Goal: Task Accomplishment & Management: Complete application form

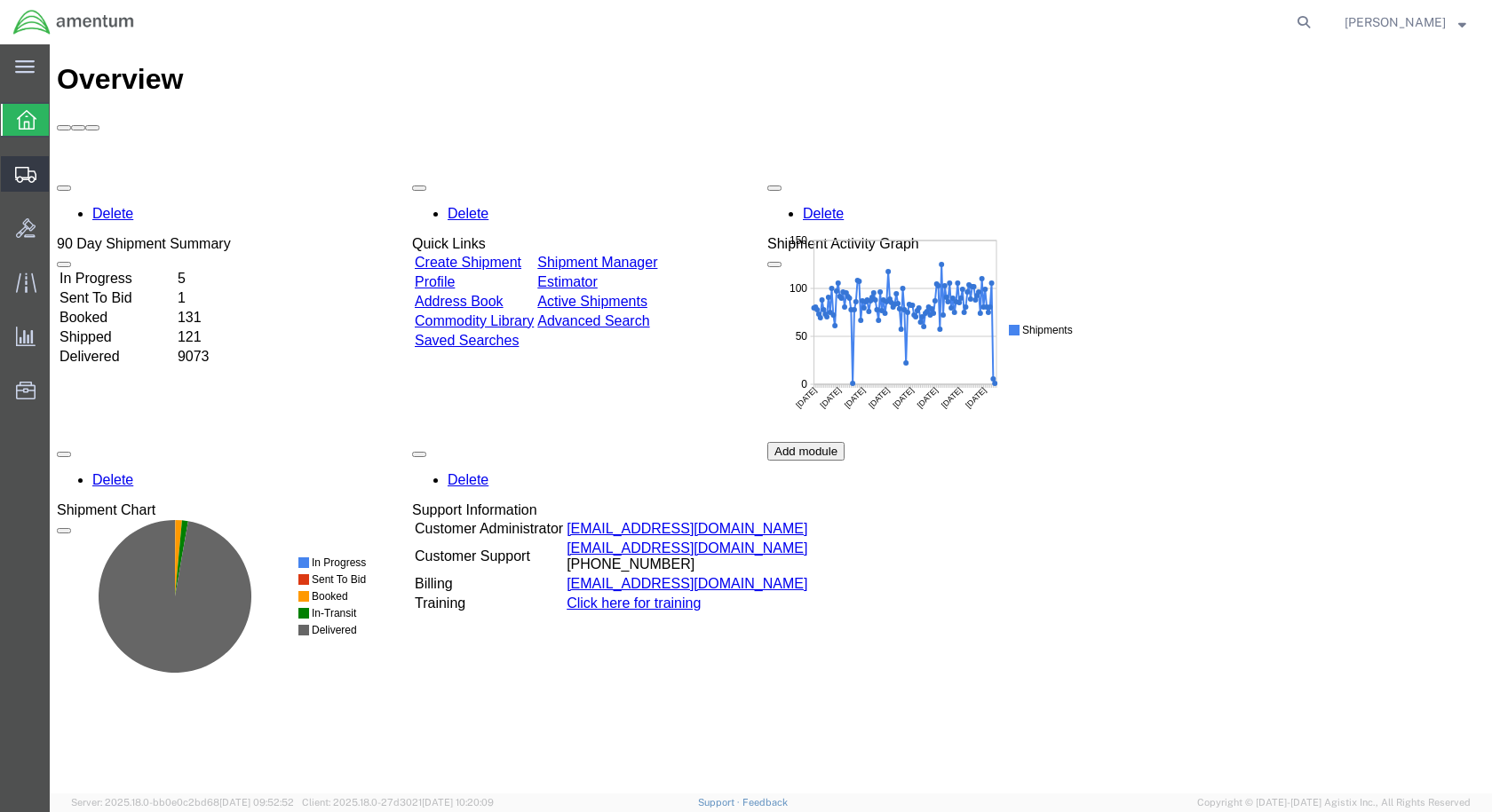
click at [0, 0] on span "Create Shipment" at bounding box center [0, 0] width 0 height 0
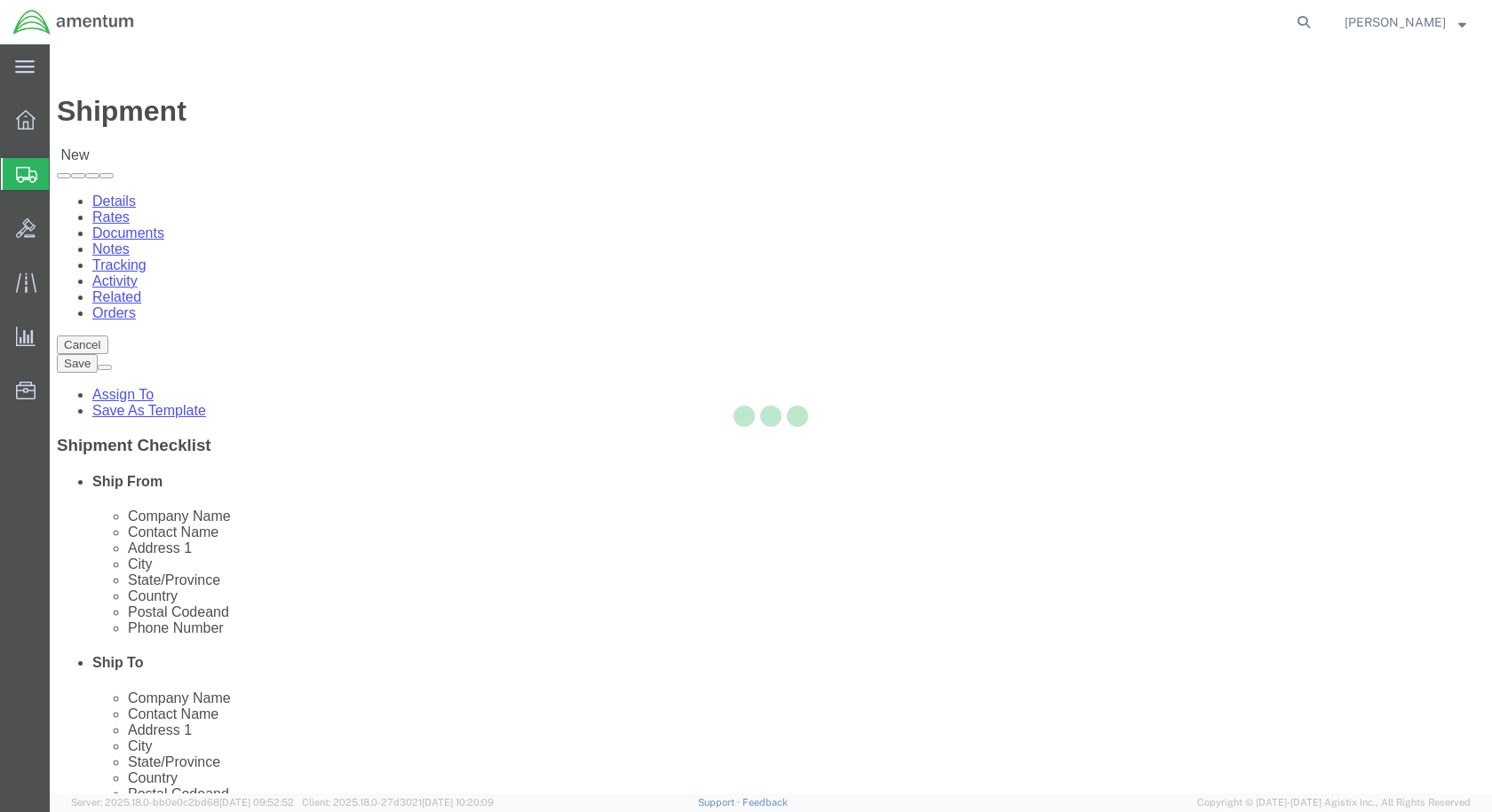
select select
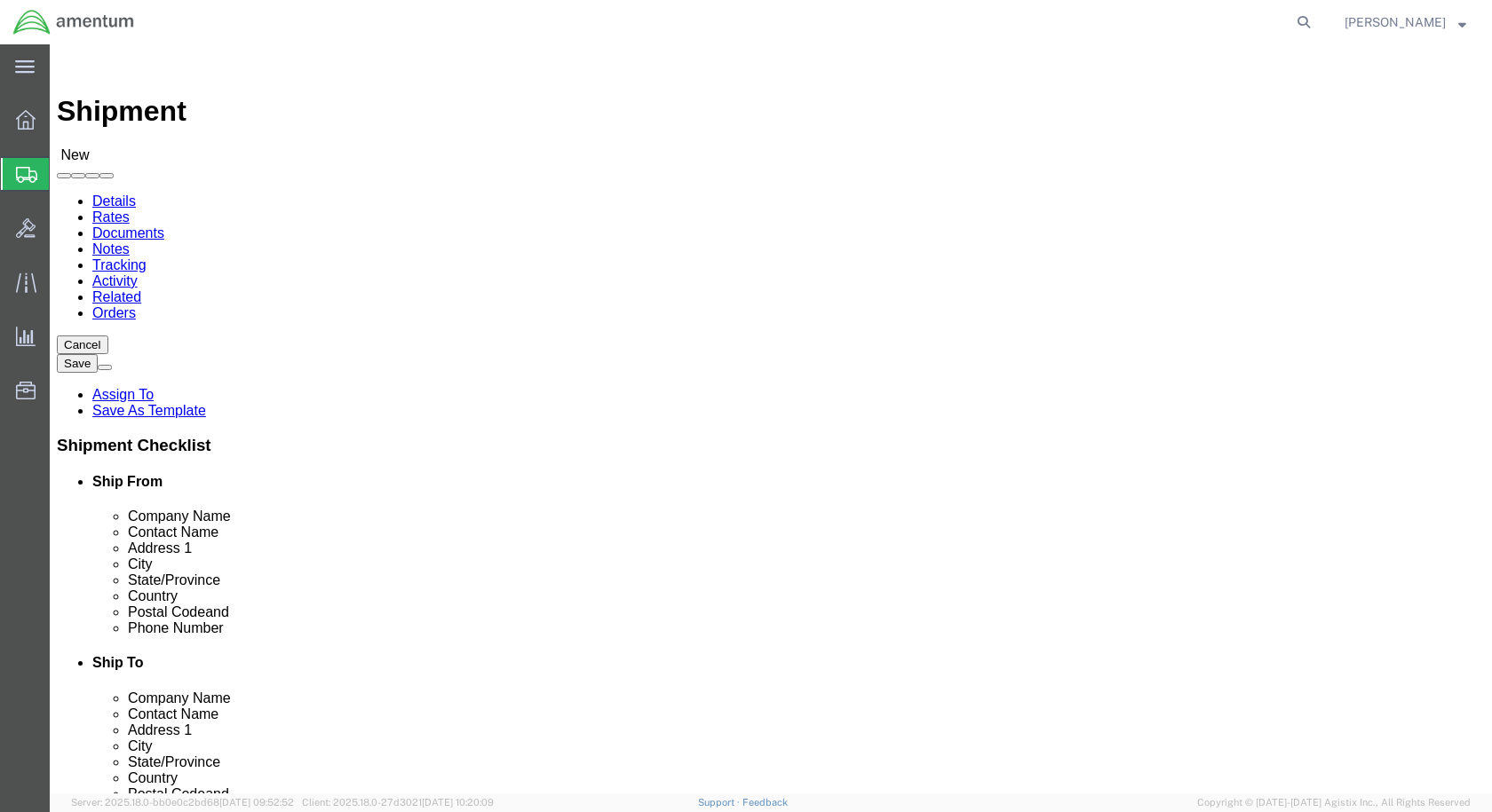
scroll to position [3729, 0]
select select "49927"
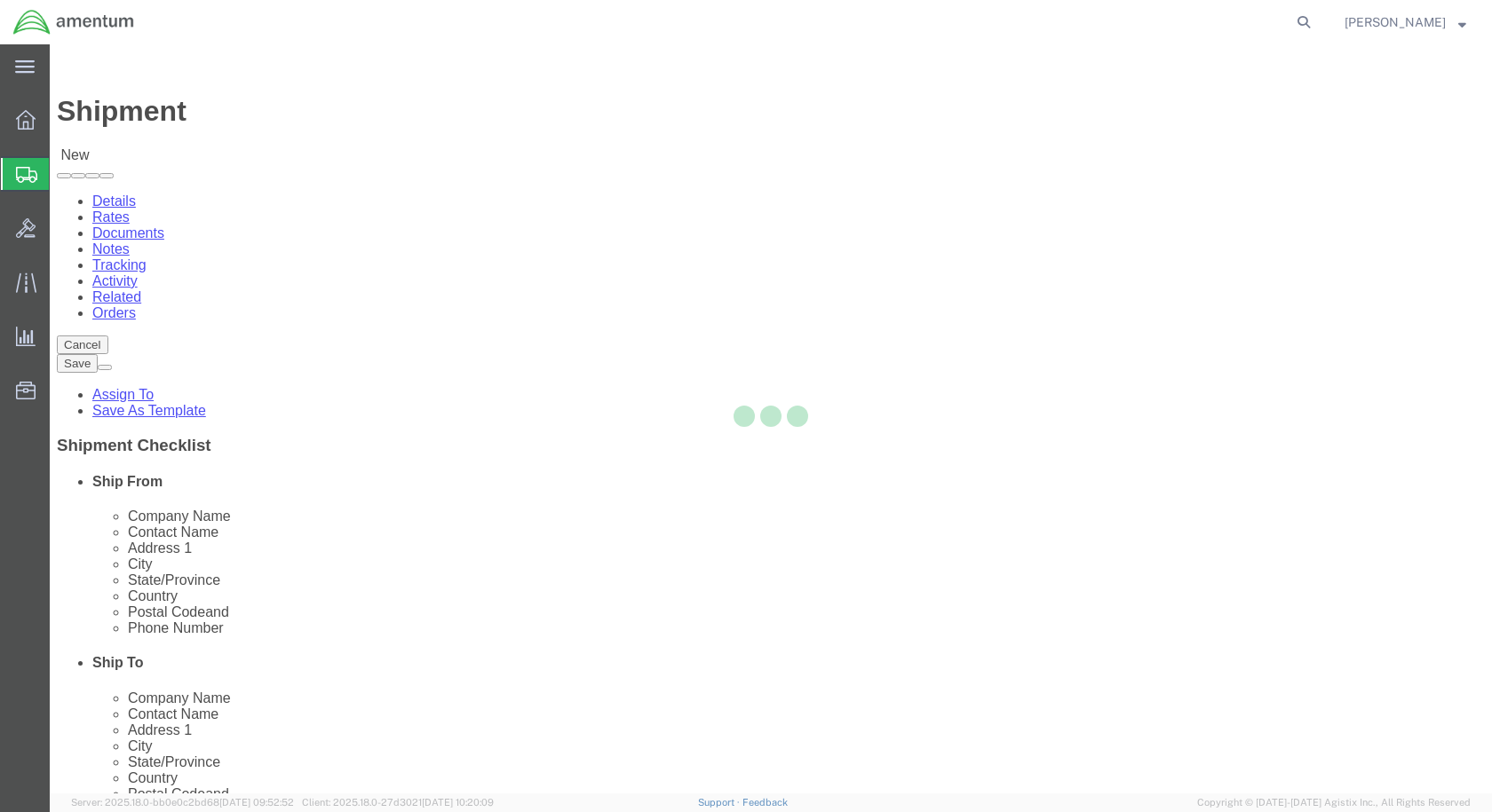
select select "NY"
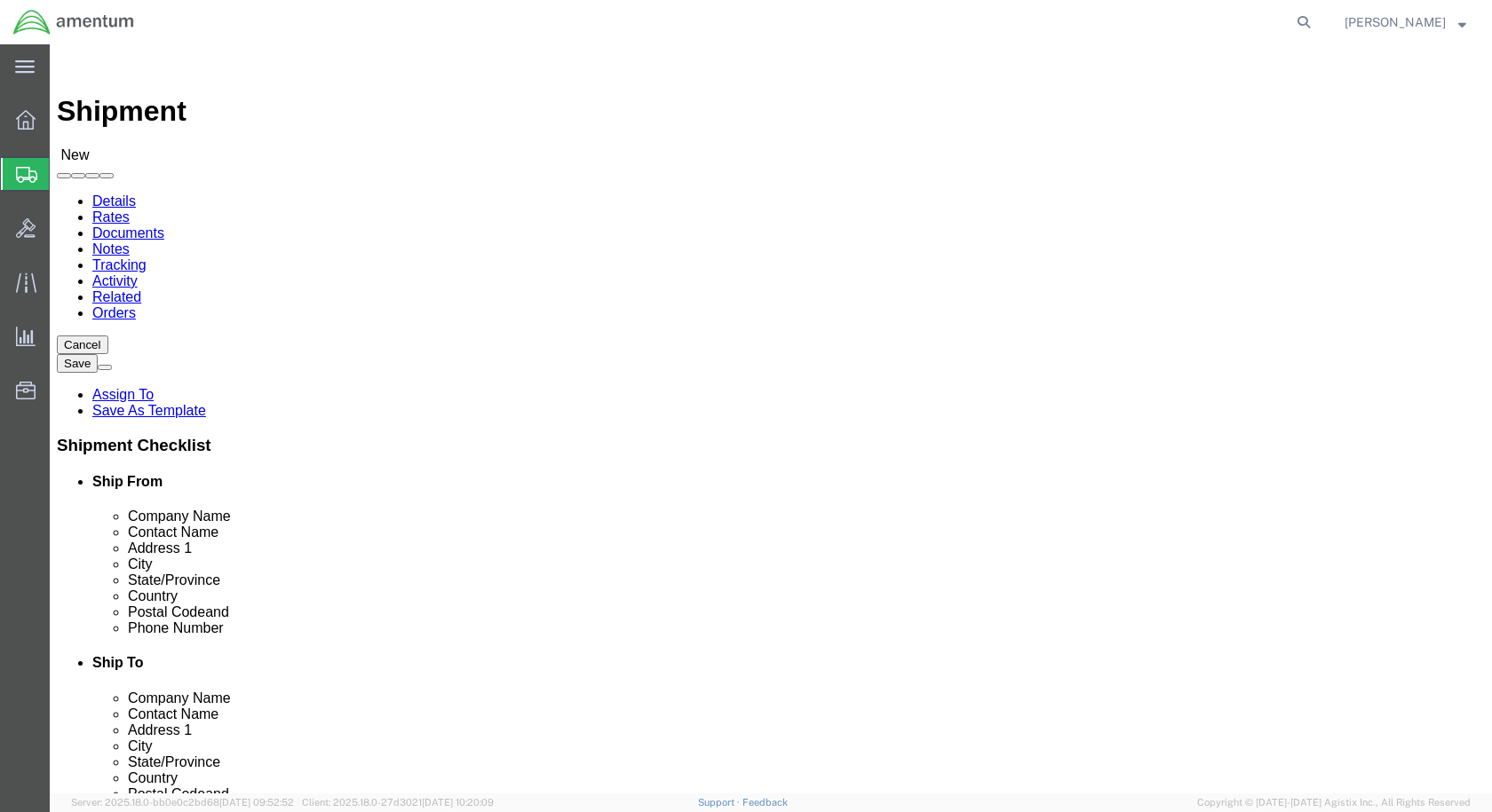
click span
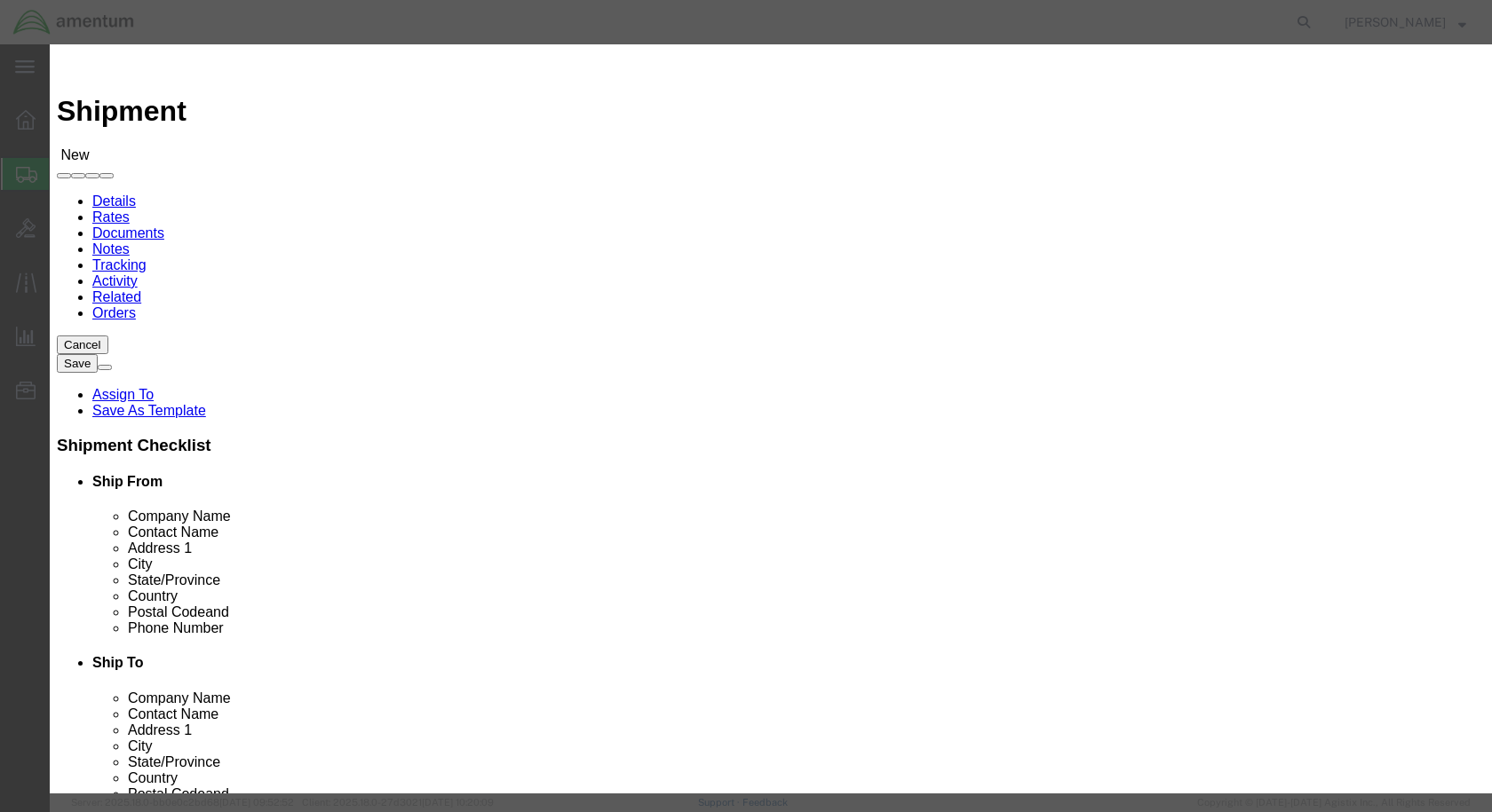
click select "Search by Address Book Name City Company Name Contact Name Country CustomerAlia…"
select select "companyName"
click select "Search by Address Book Name City Company Name Contact Name Country CustomerAlia…"
click input "text"
type input "dynamic solution"
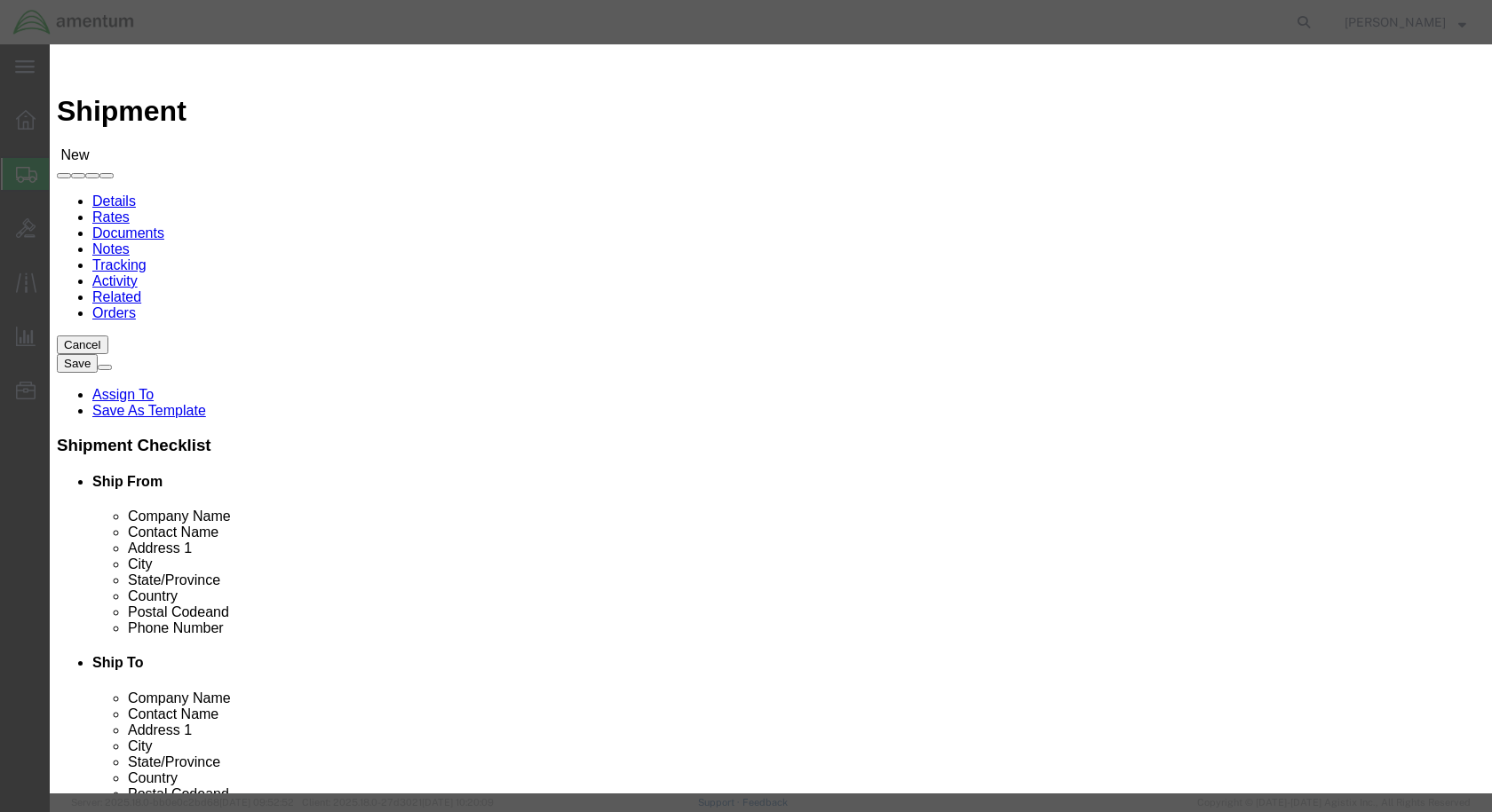
click icon "button"
click button "Select"
select select "CA"
click button "Close"
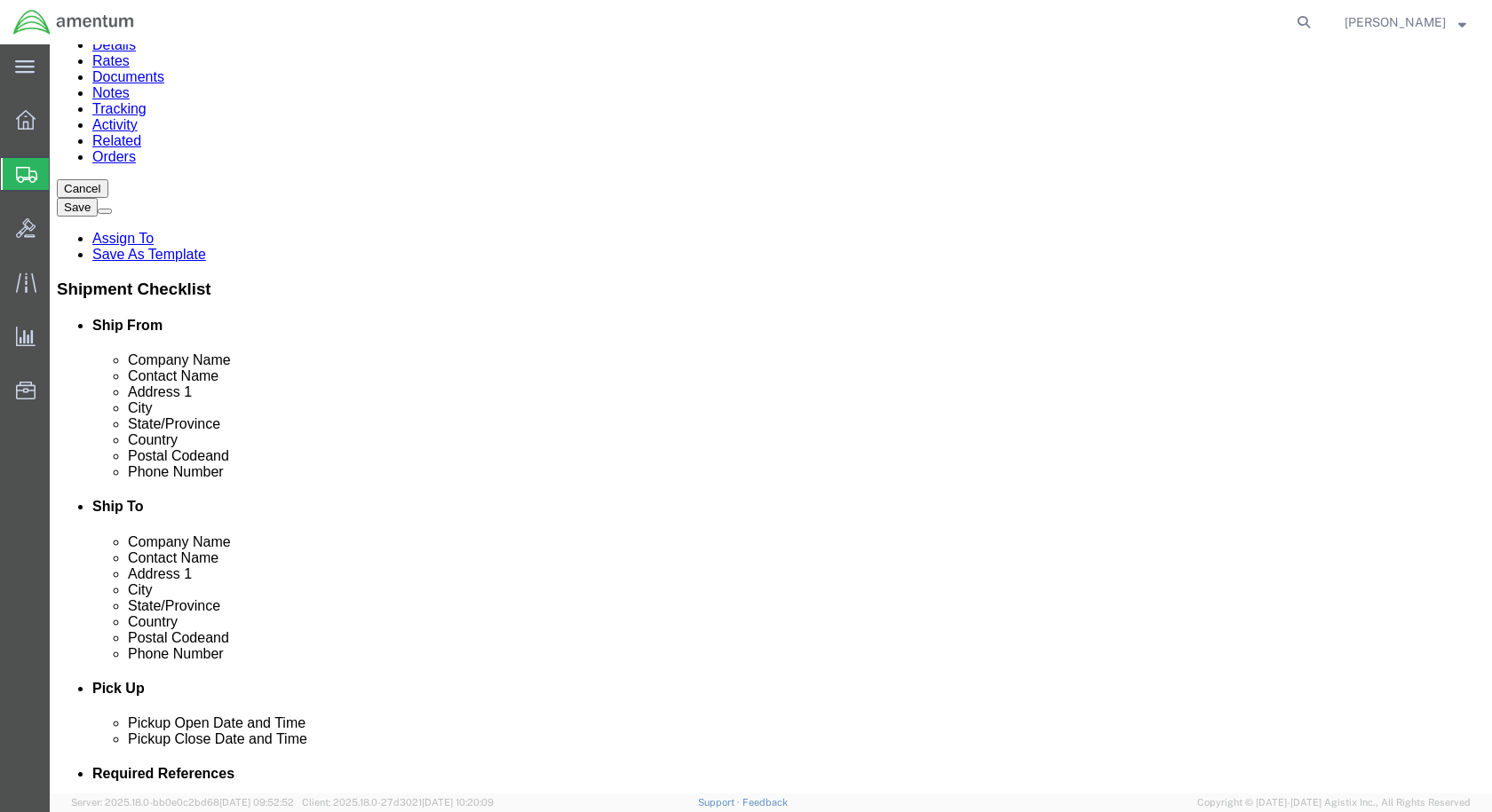
scroll to position [532, 0]
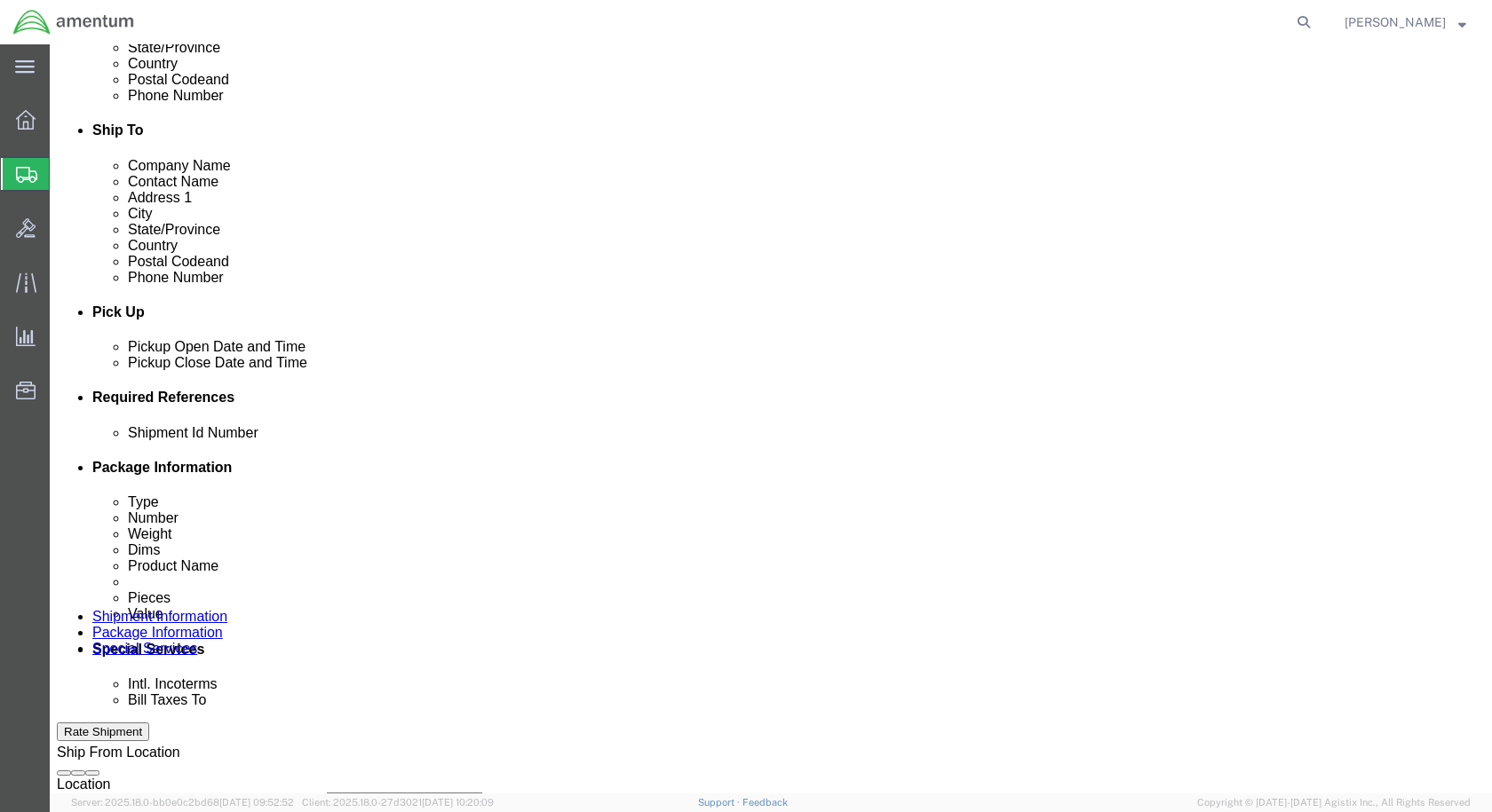
click div "[DATE] 8:00 AM"
type input "9:00 AM"
click button "Apply"
click div "[DATE] 10:00 AM"
type input "2:00 PM"
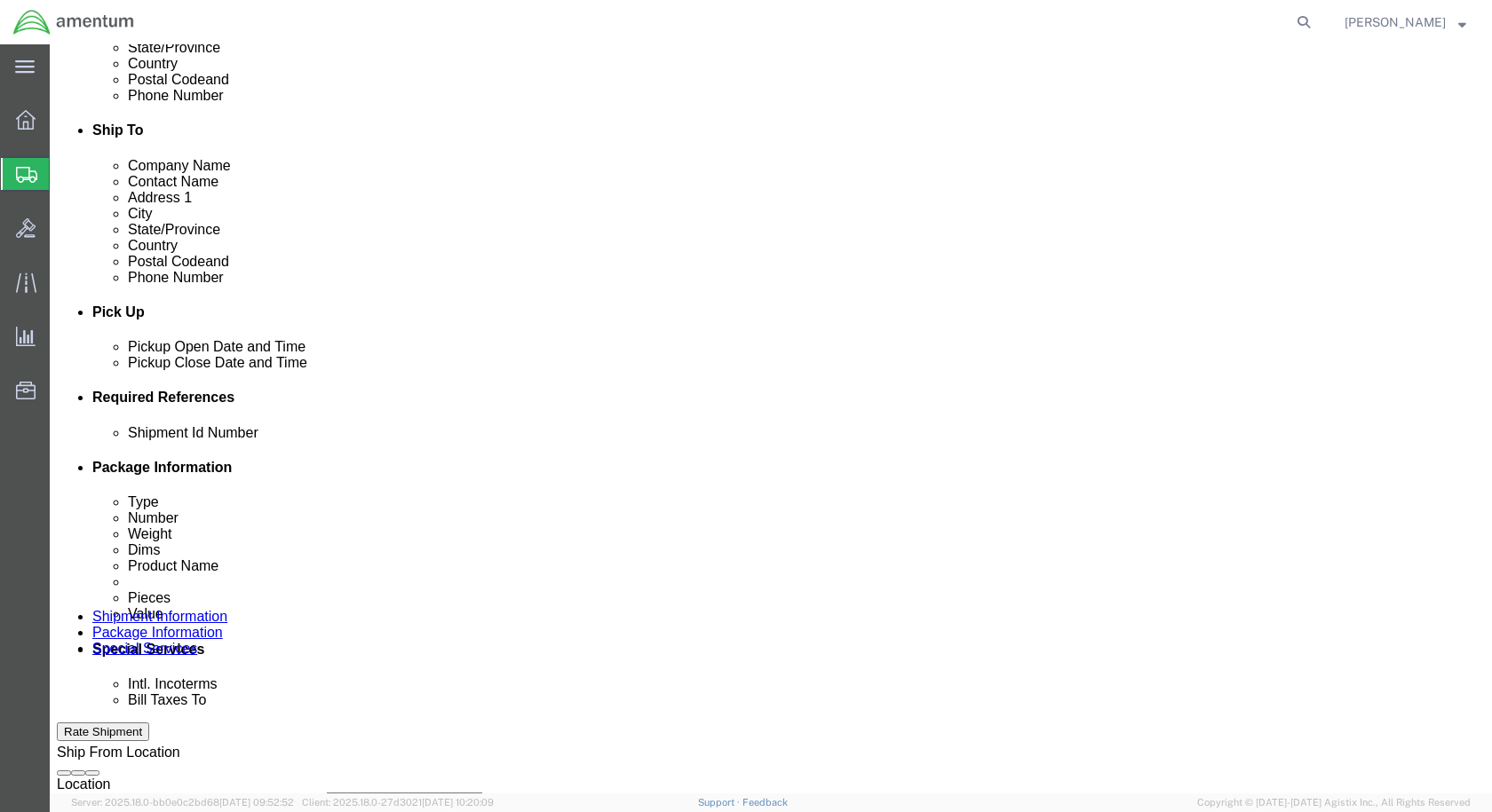
click button "Apply"
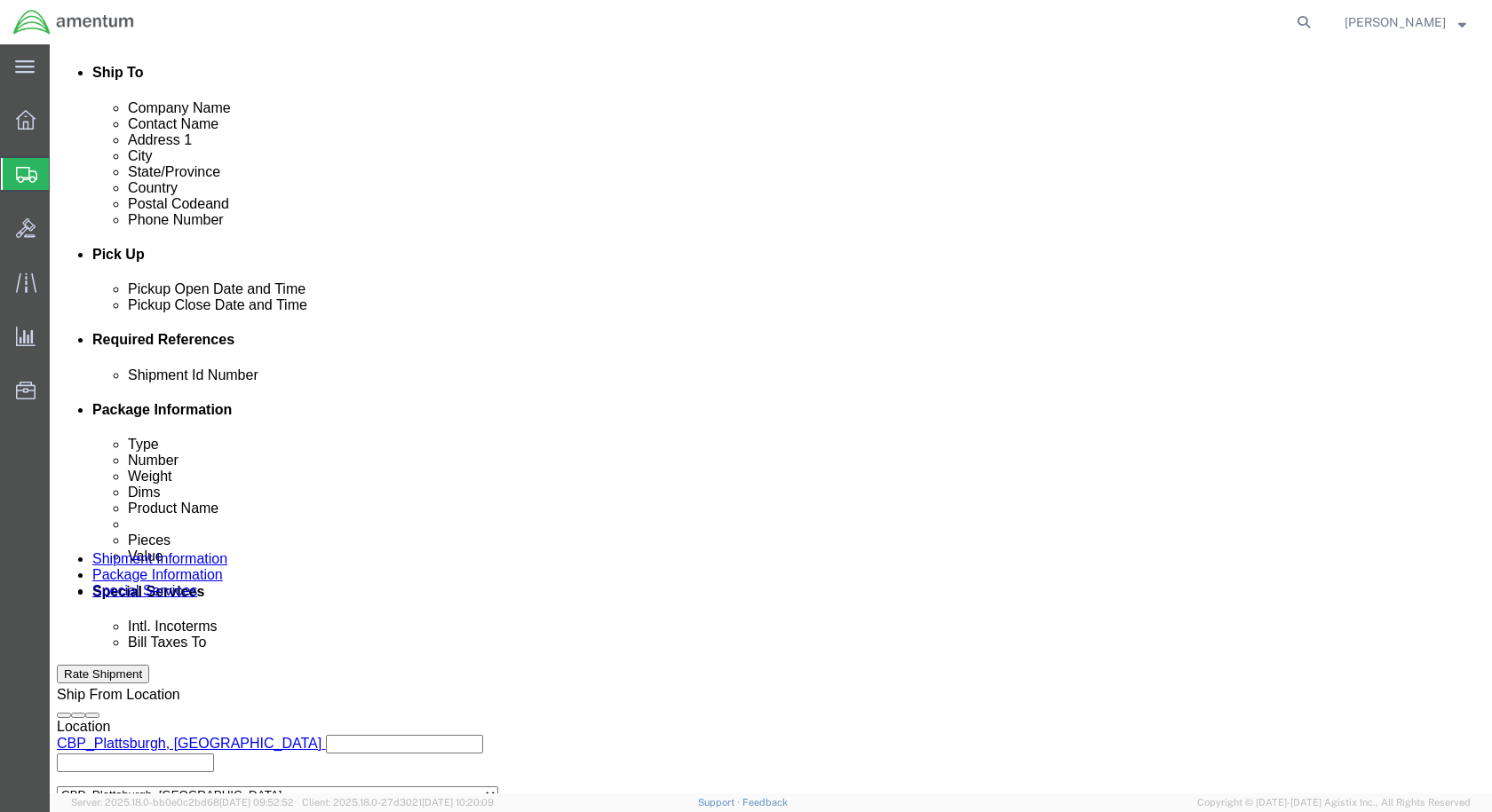
scroll to position [621, 0]
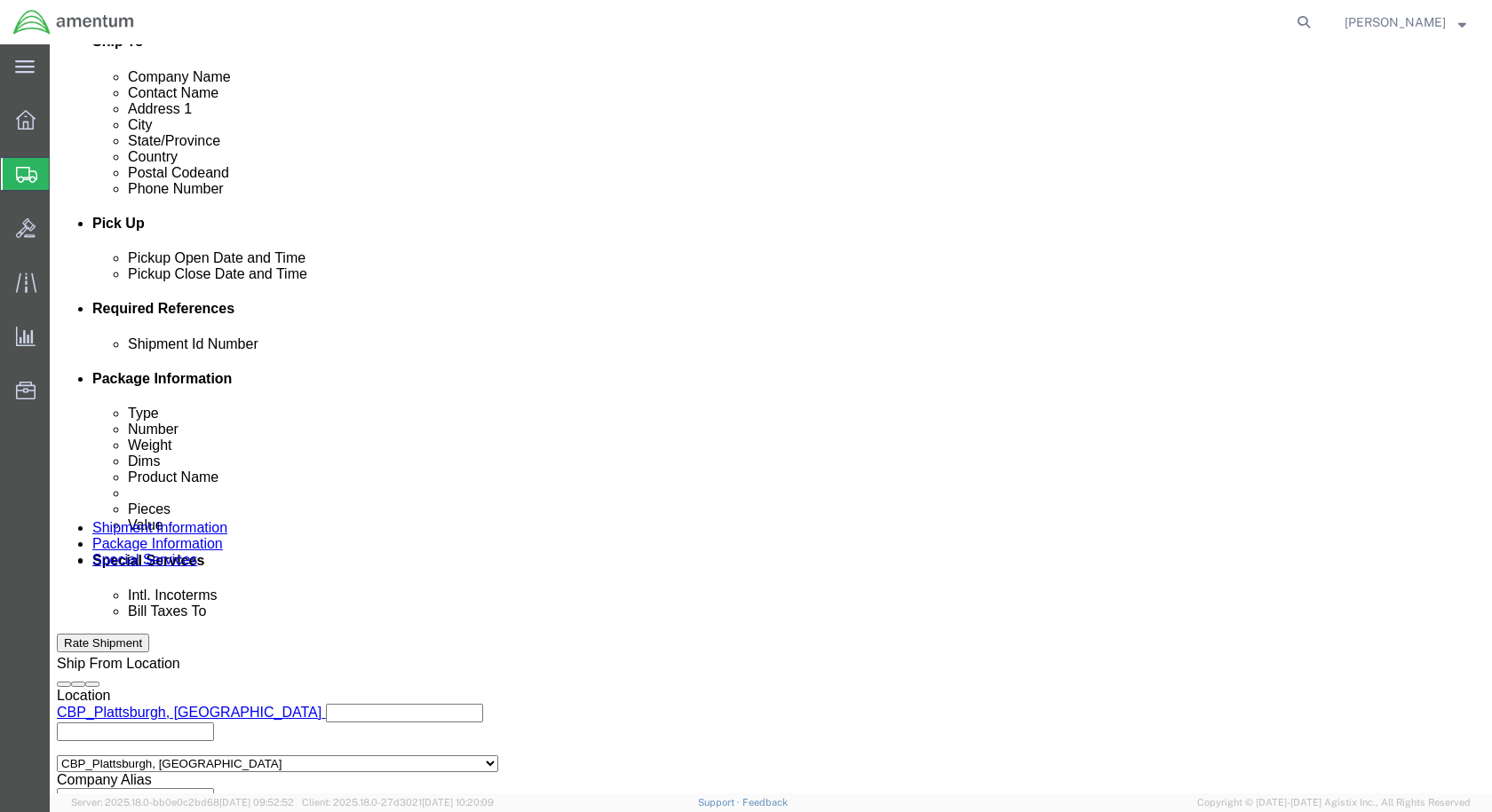
click input "text"
type input "CBP0043778"
click button "Add reference"
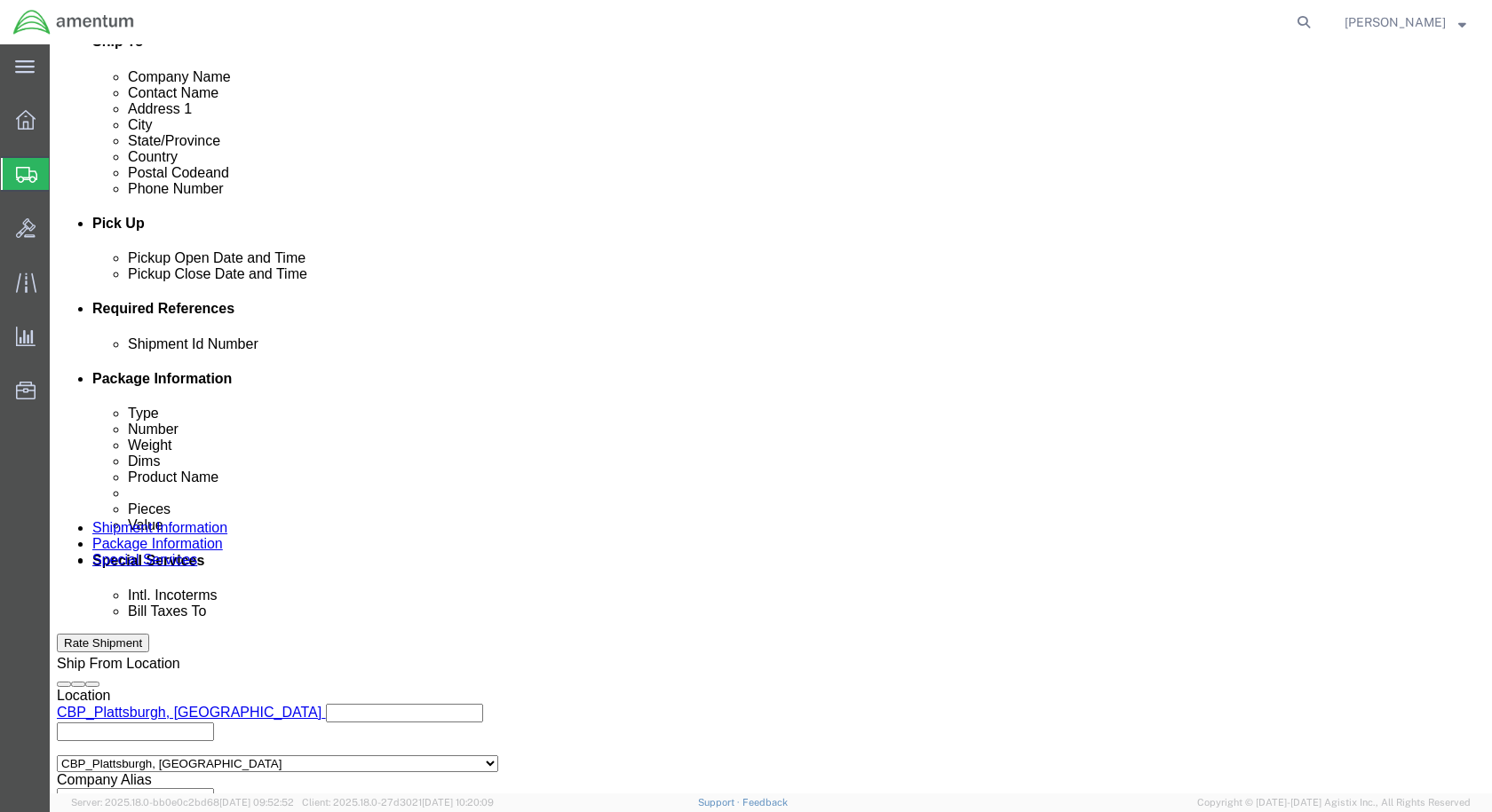
click button "Add reference"
click select "Select Account Type Activity ID Airline Appointment Number ASN Batch Request # …"
select select "CUSTREF"
click select "Select Account Type Activity ID Airline Appointment Number ASN Batch Request # …"
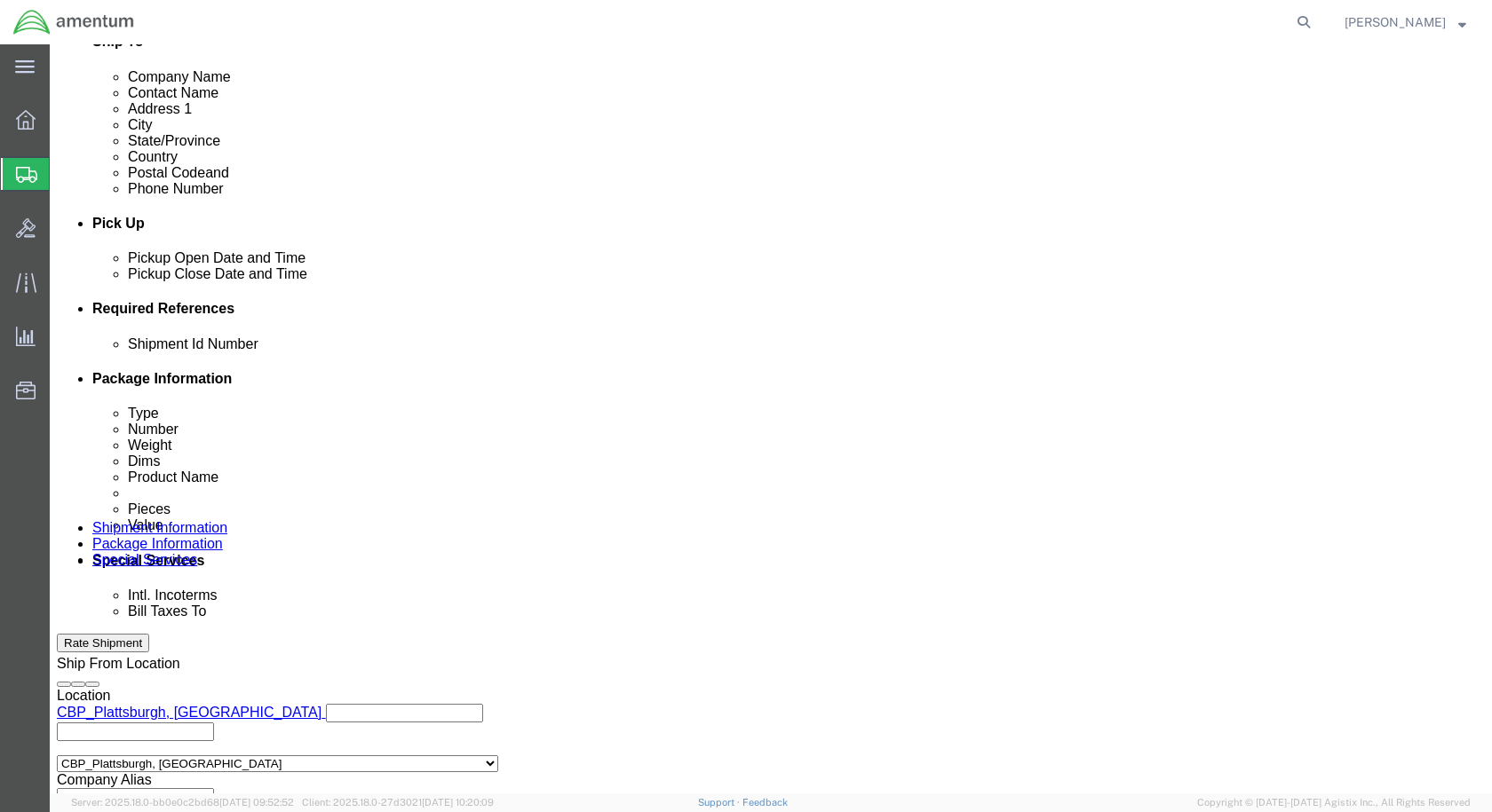
select select "DEPT"
click select "Select Account Type Activity ID Airline Appointment Number ASN Batch Request # …"
select select "PROJNUM"
click select "Select Account Type Activity ID Airline Appointment Number ASN Batch Request # …"
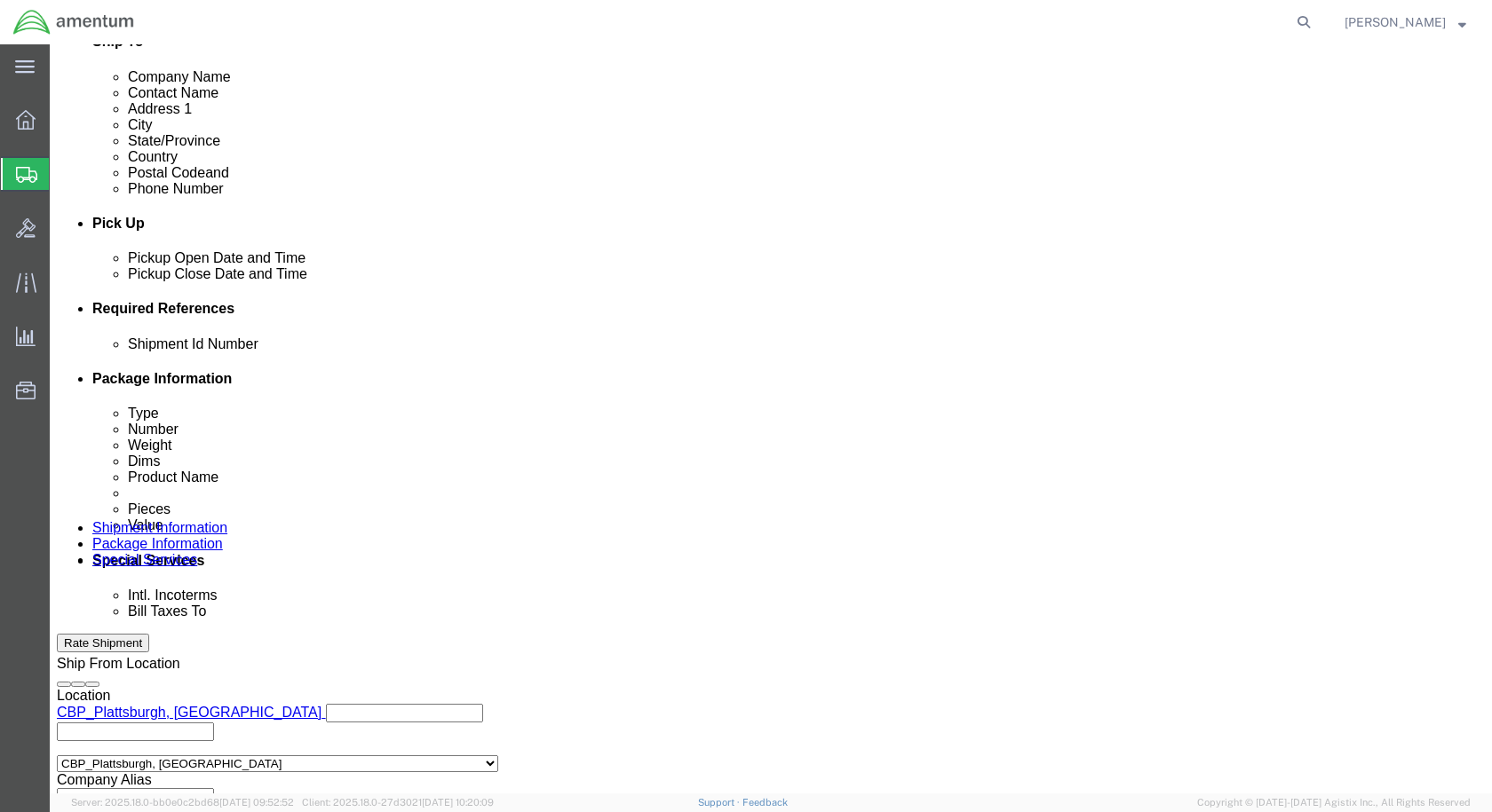
click input "text"
type input "MICROVIB"
click input "text"
type input "CBP"
click input "text"
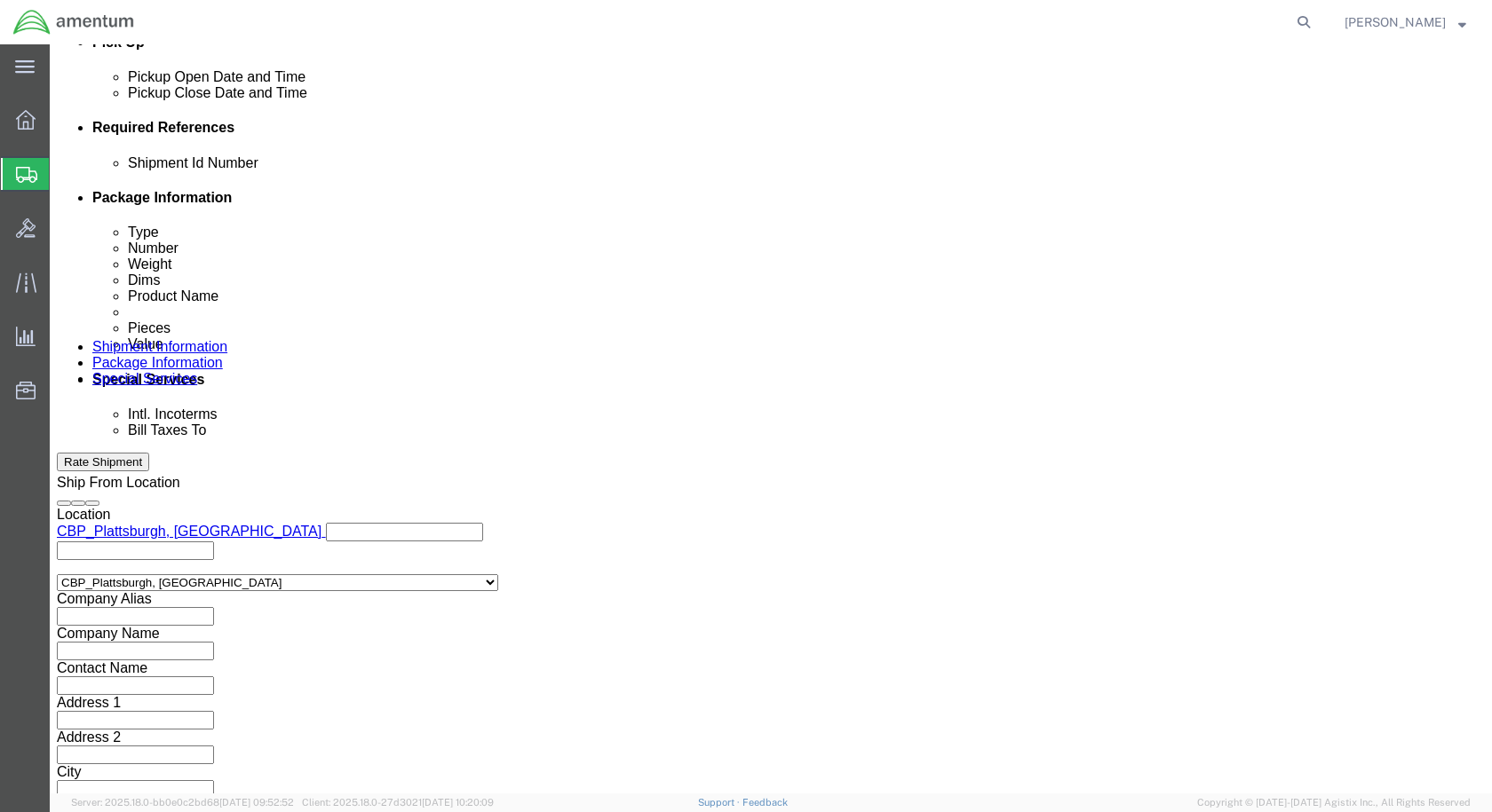
scroll to position [809, 0]
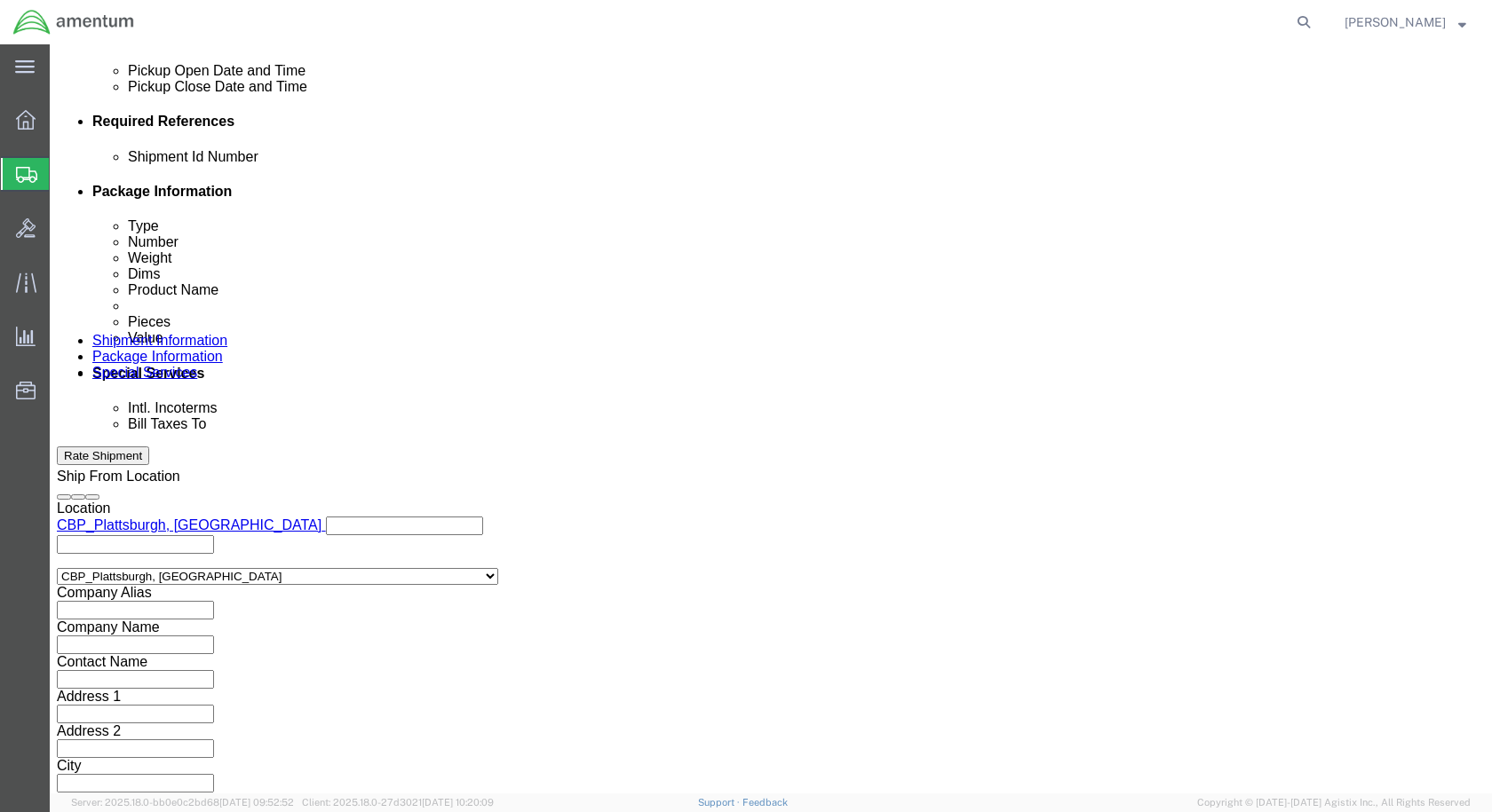
type input "6118.03.03.2219.000.EPL.0000"
click button "Continue"
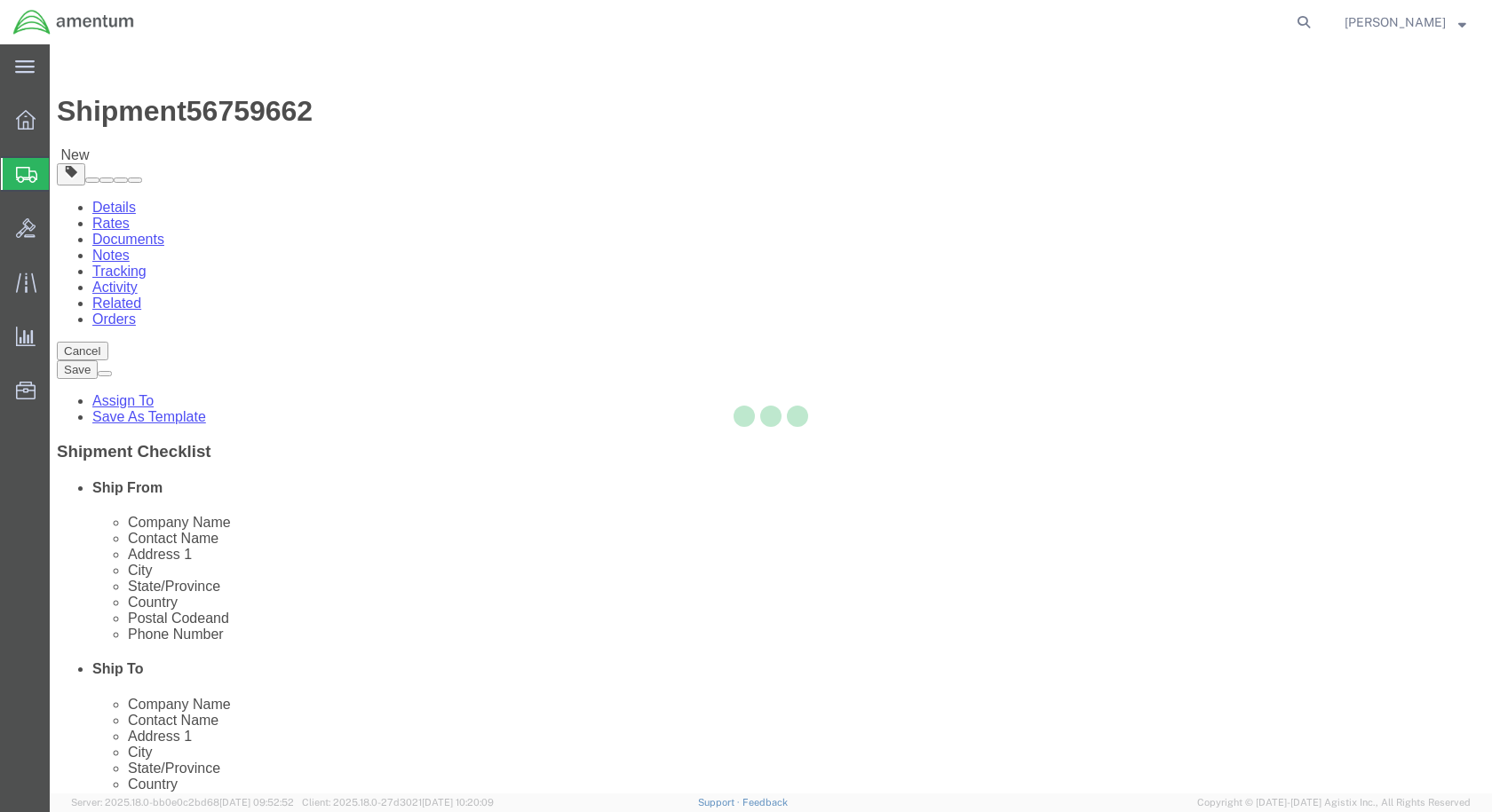
select select "CBOX"
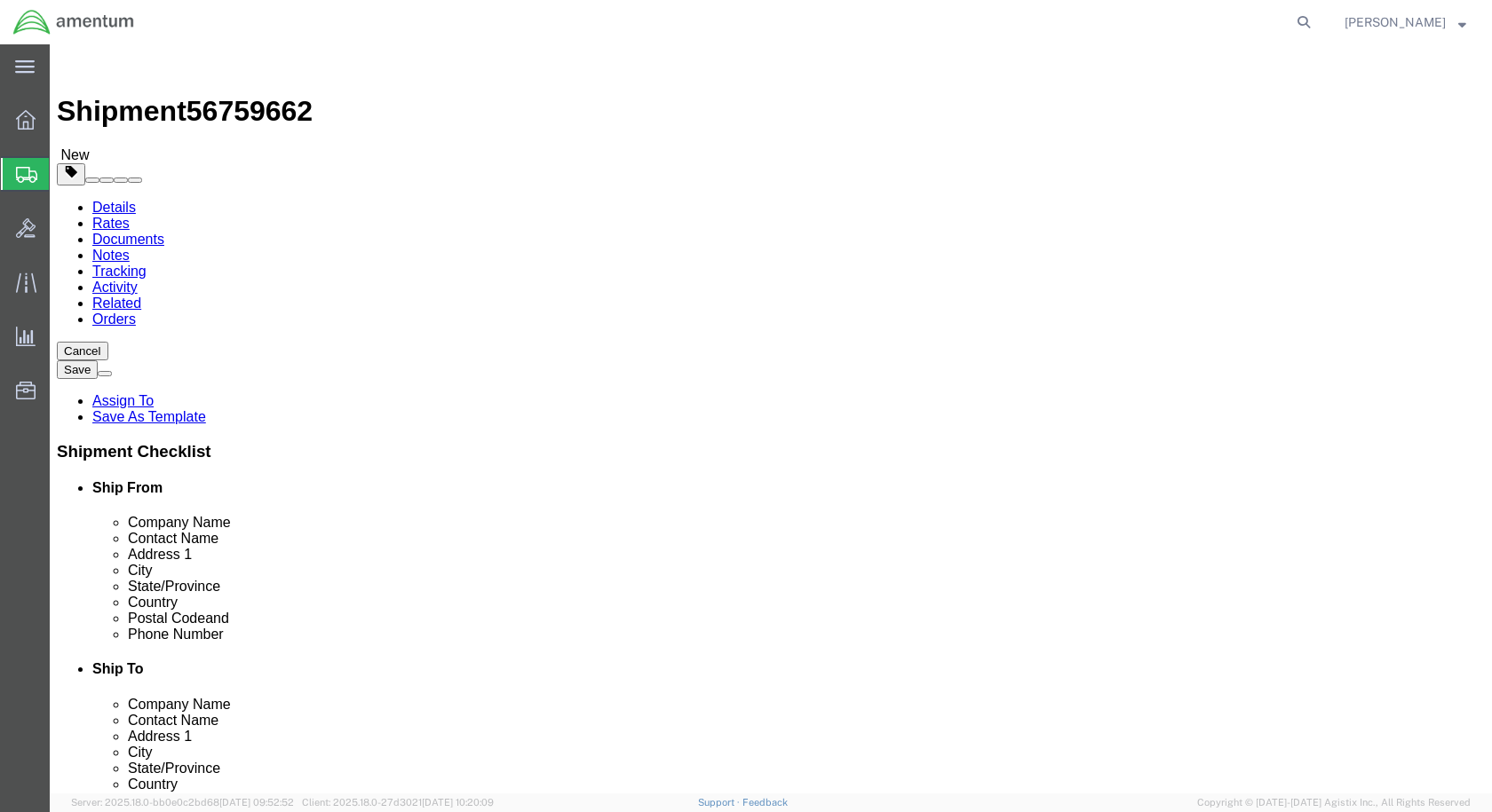
click input "text"
type input "19"
type input "14"
type input "38"
drag, startPoint x: 243, startPoint y: 418, endPoint x: 112, endPoint y: 418, distance: 131.0
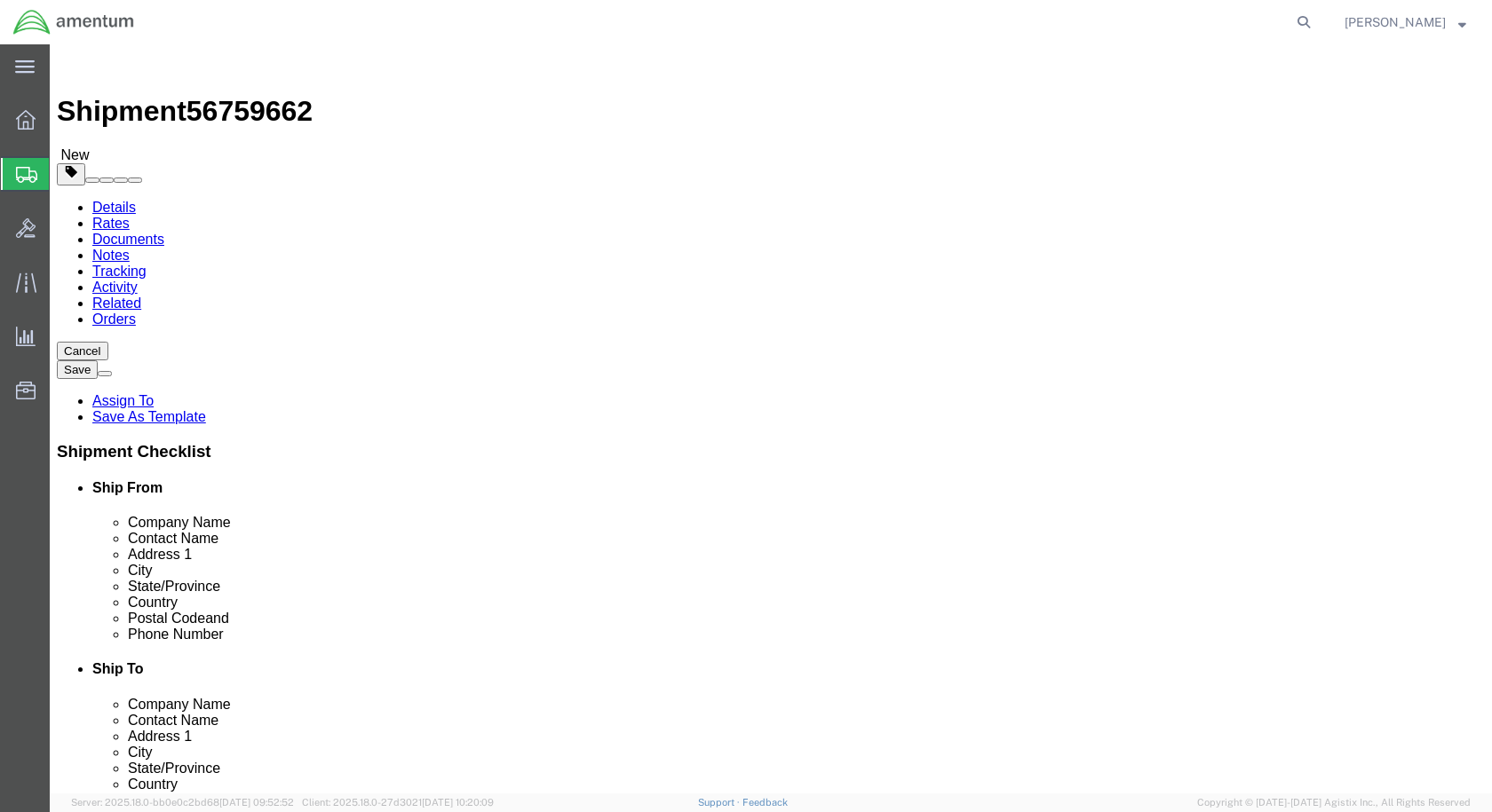
click div "Weight 0.00 Select kgs lbs Ship. t°"
type input "36.5"
click link "Add Content"
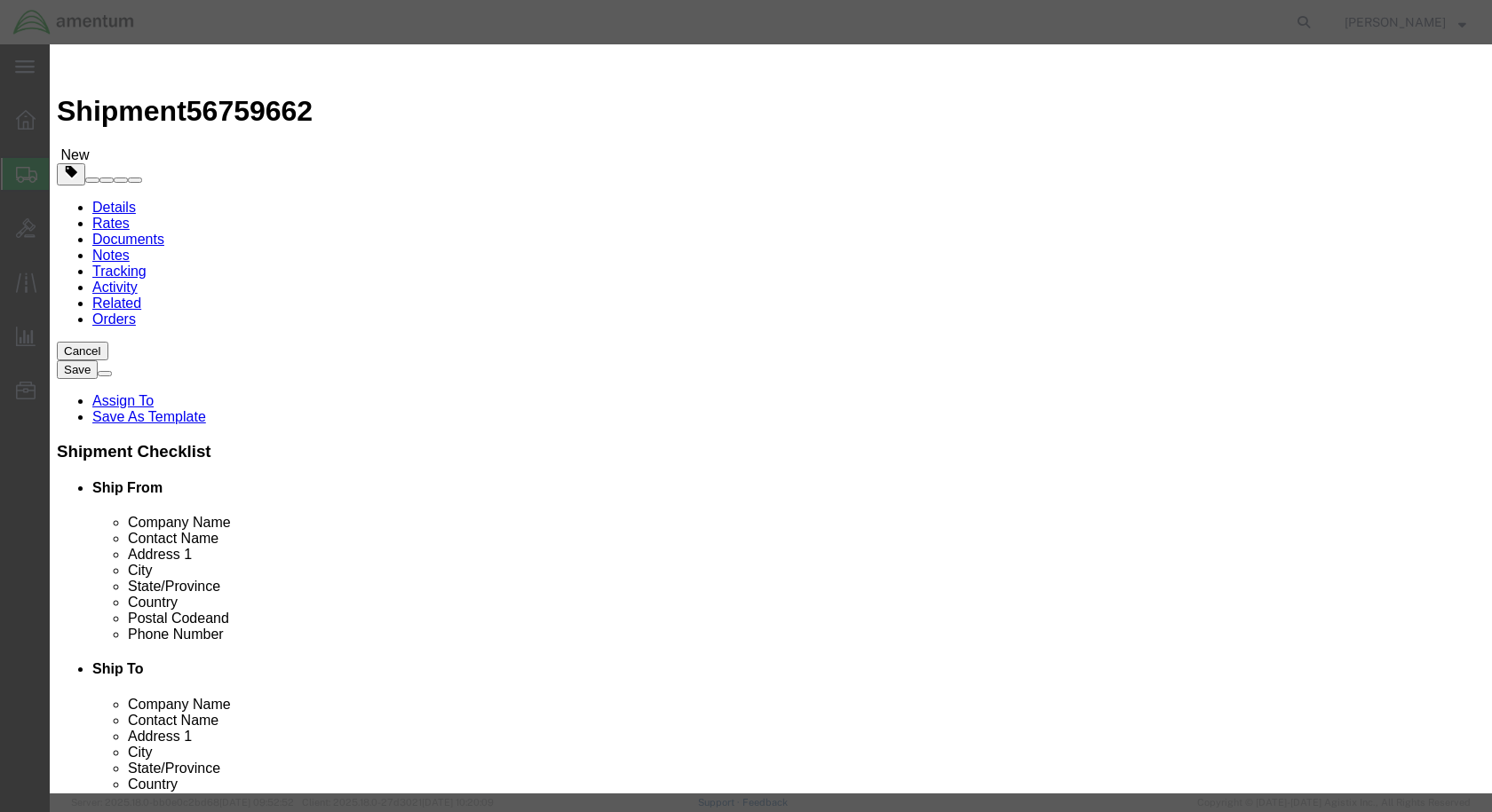
click input "text"
type input "1300"
click input "text"
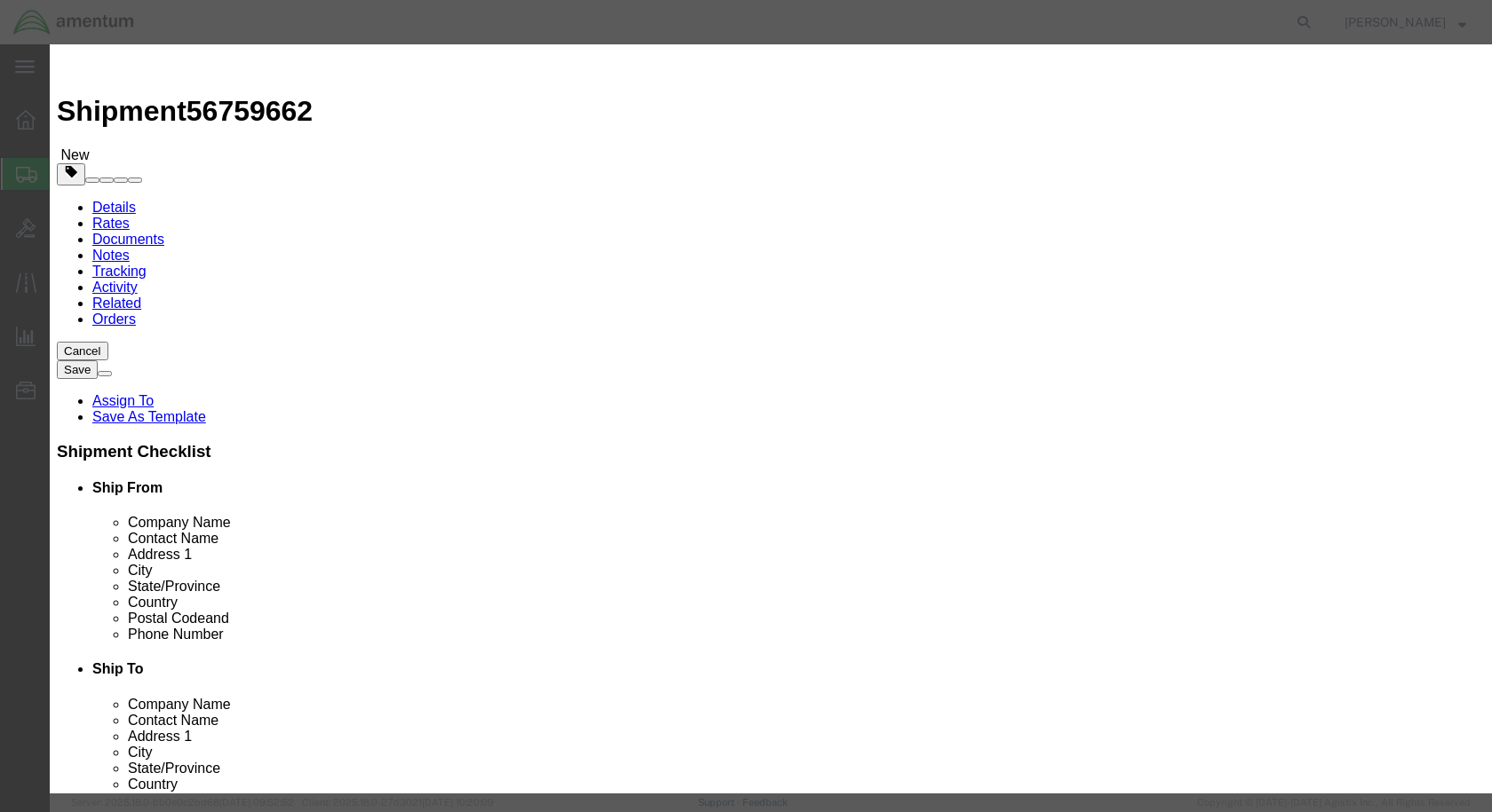
type input "MICROVIB"
click label "Transport Notes"
drag, startPoint x: 448, startPoint y: 179, endPoint x: 392, endPoint y: 173, distance: 56.3
click div "Pieces 0 Select Bag Barrels 100Board Feet Bottle Box Blister Pack Carats Can Ca…"
type input "1"
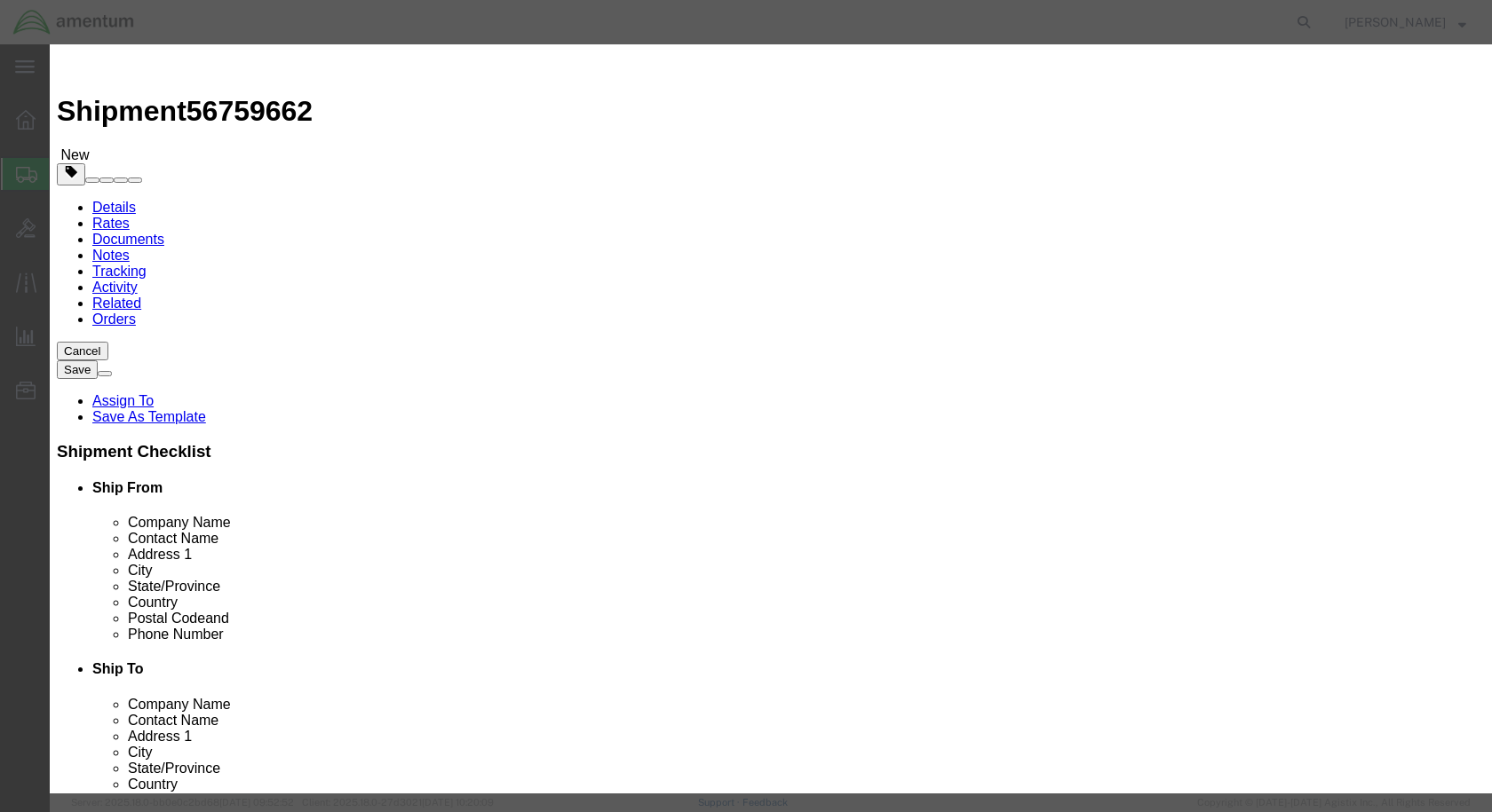
click input "text"
type input "60000"
click button "Save & Close"
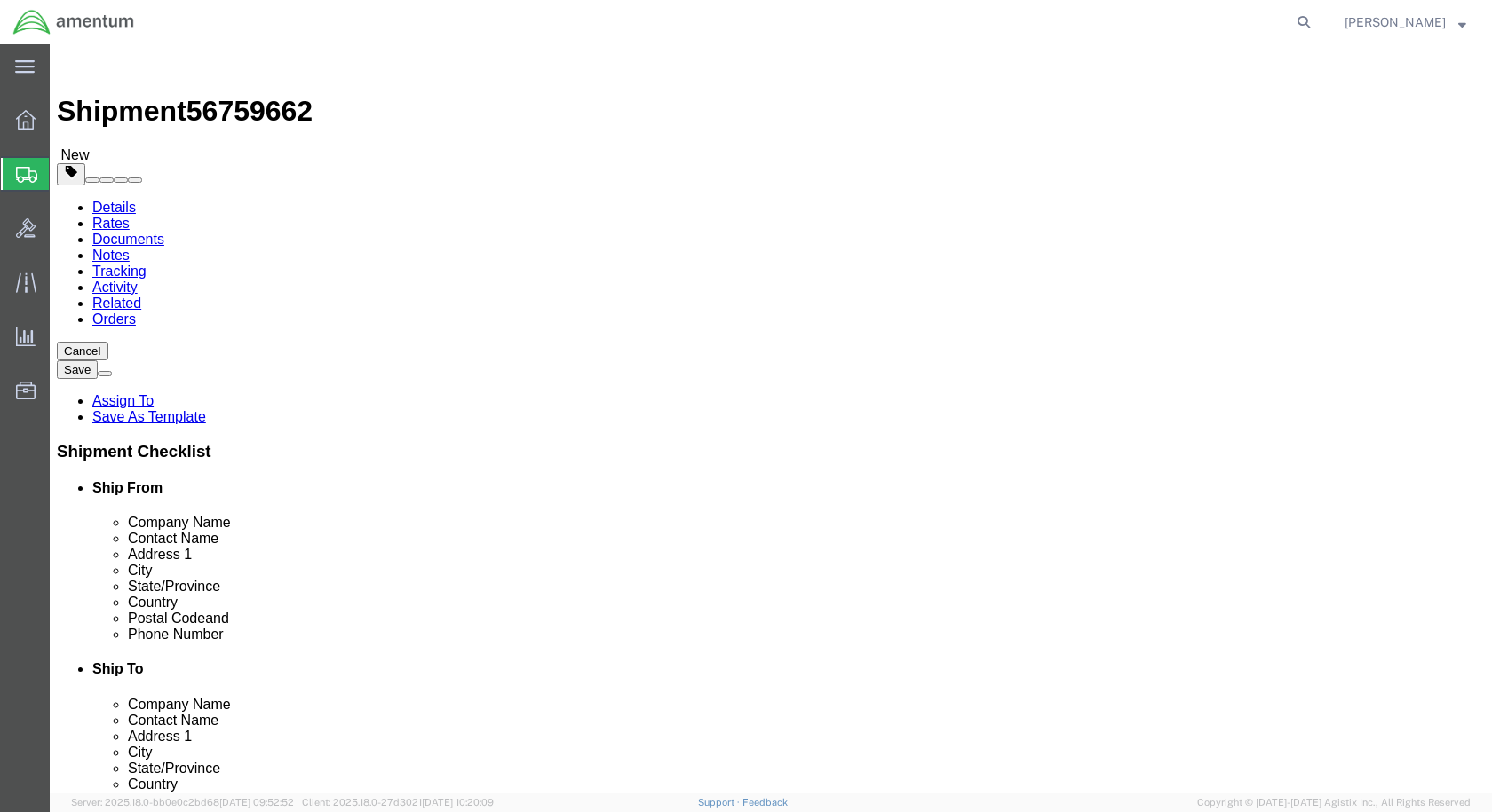
click icon
drag, startPoint x: 989, startPoint y: 333, endPoint x: 438, endPoint y: 328, distance: 551.0
click div "Ship From Location Location [GEOGRAPHIC_DATA], [GEOGRAPHIC_DATA] My Profile Loc…"
type input "DYNAMIC SOLUTIONS SYSTEMS INC"
click input "text"
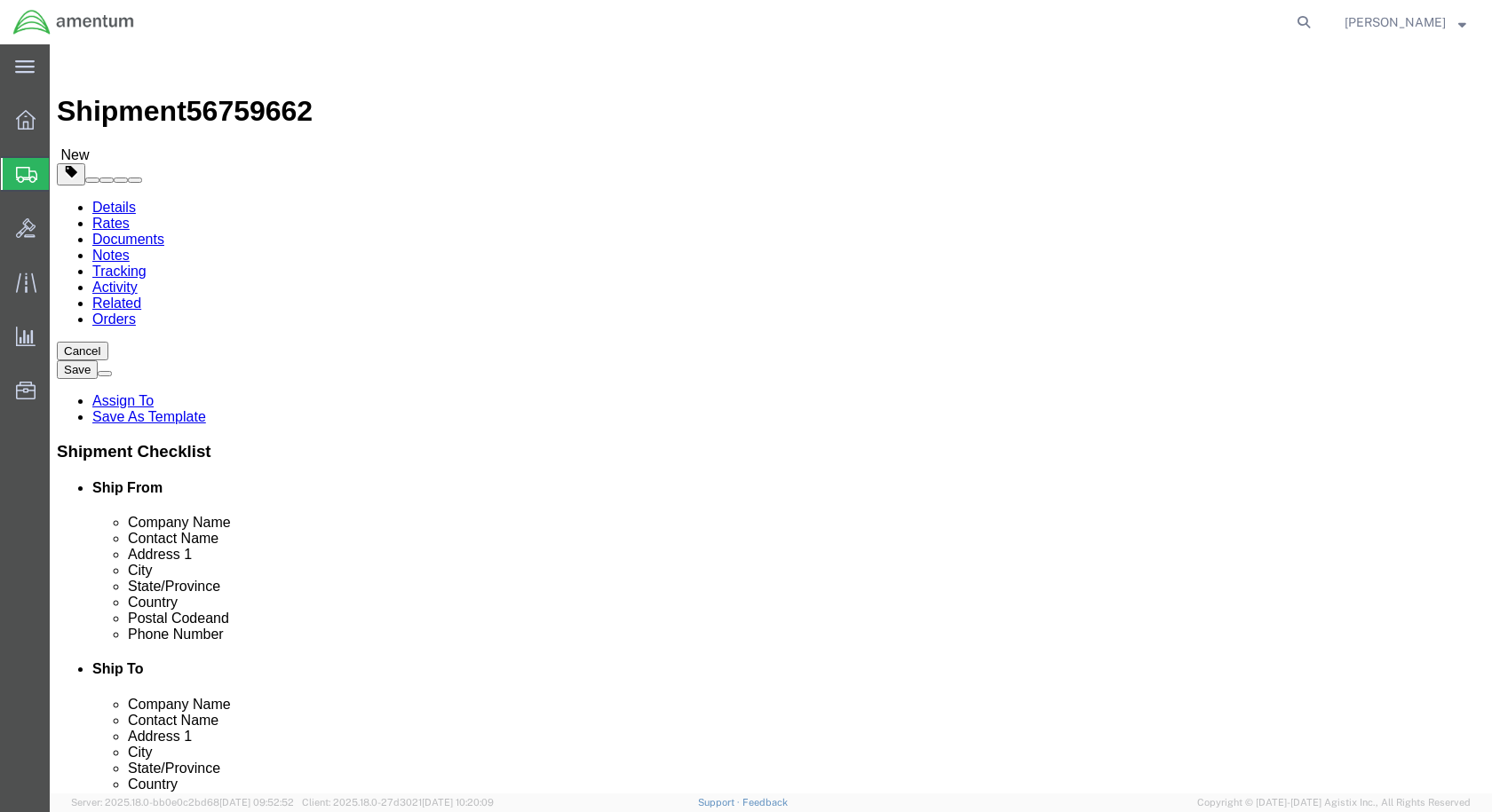
type input "[PHONE_NUMBER]"
click ul "Details Rates Documents Notes Tracking Activity Related Orders"
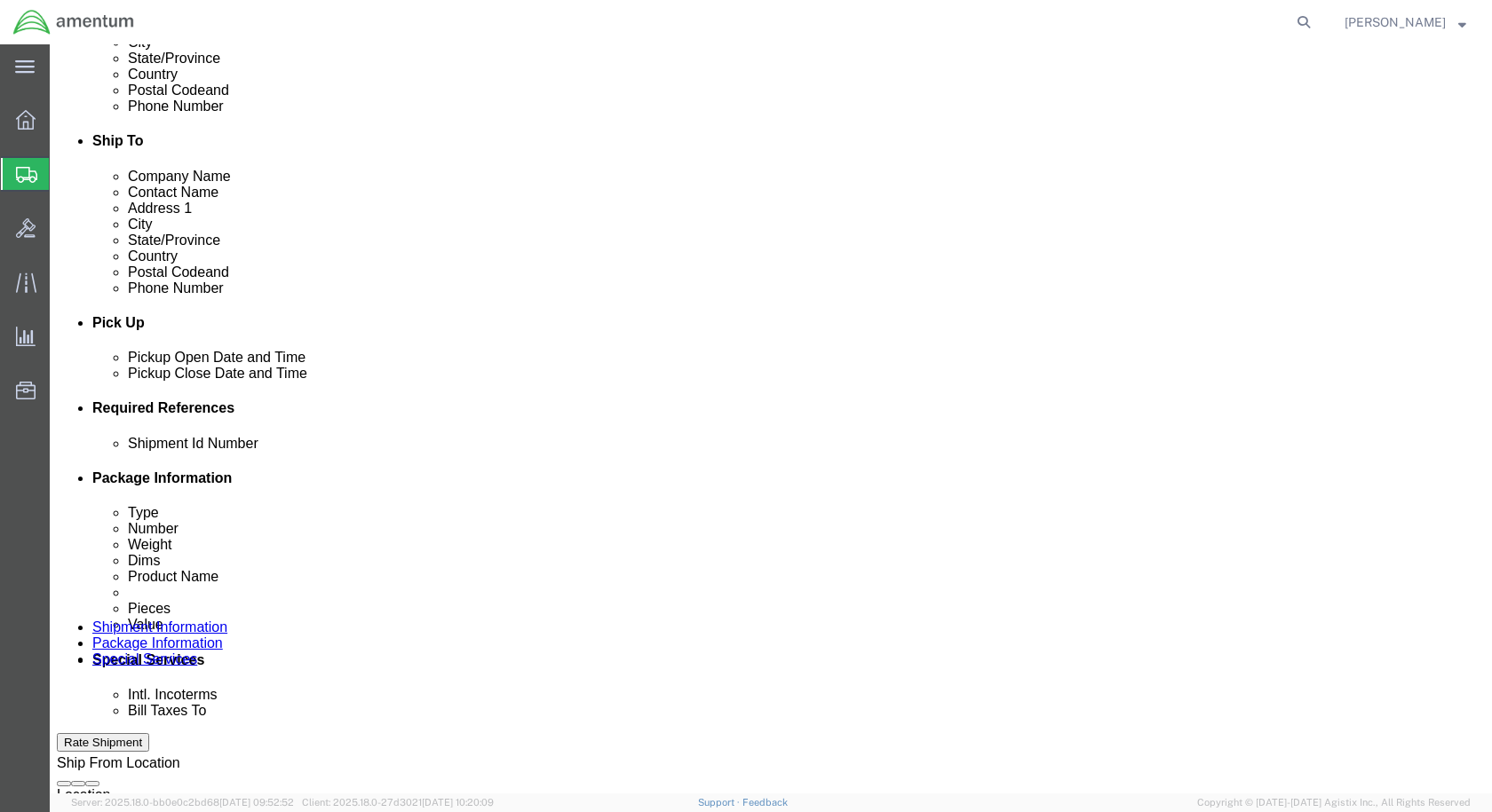
scroll to position [532, 0]
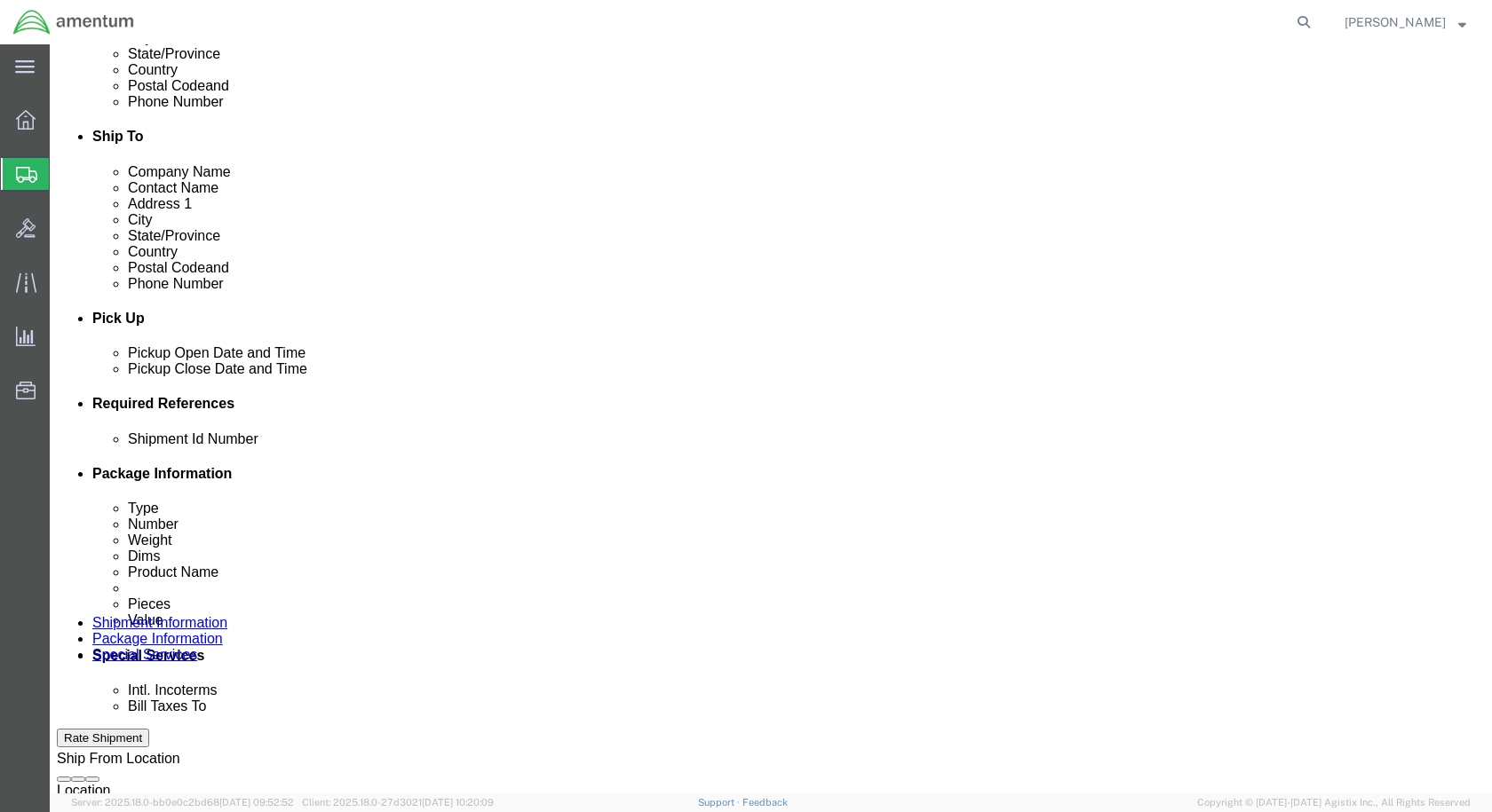
click button "Rate Shipment"
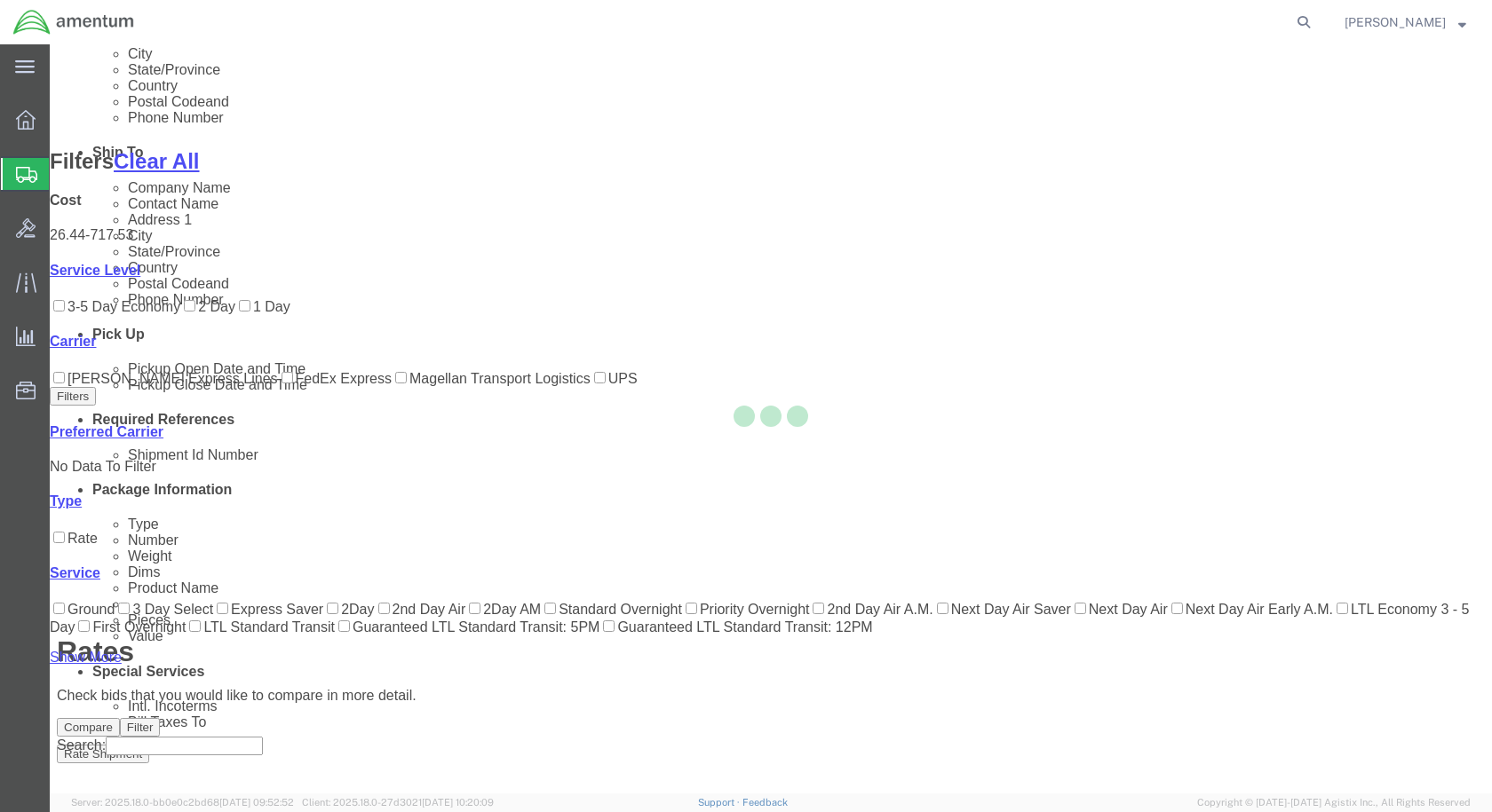
scroll to position [214, 0]
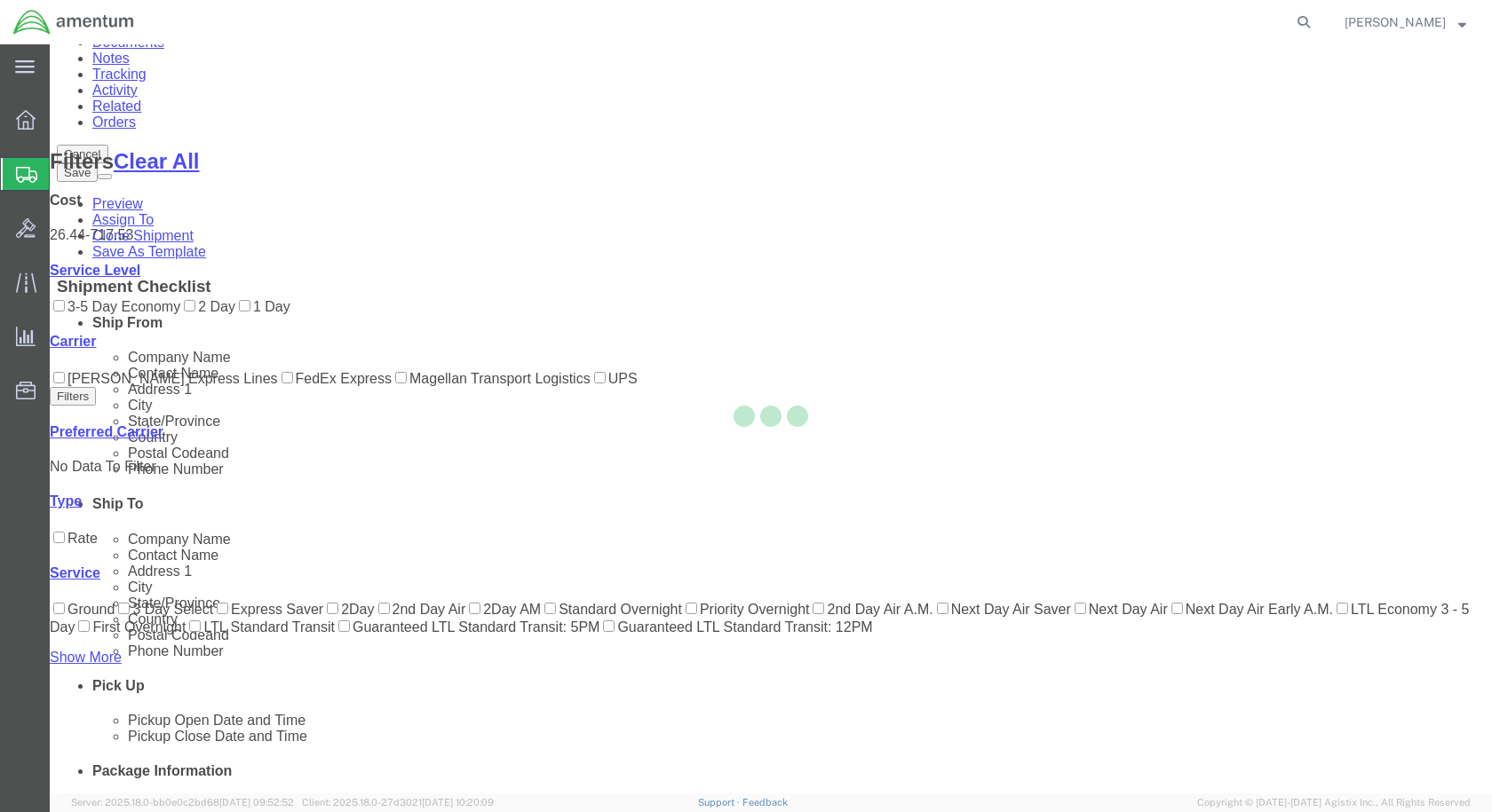
scroll to position [0, 0]
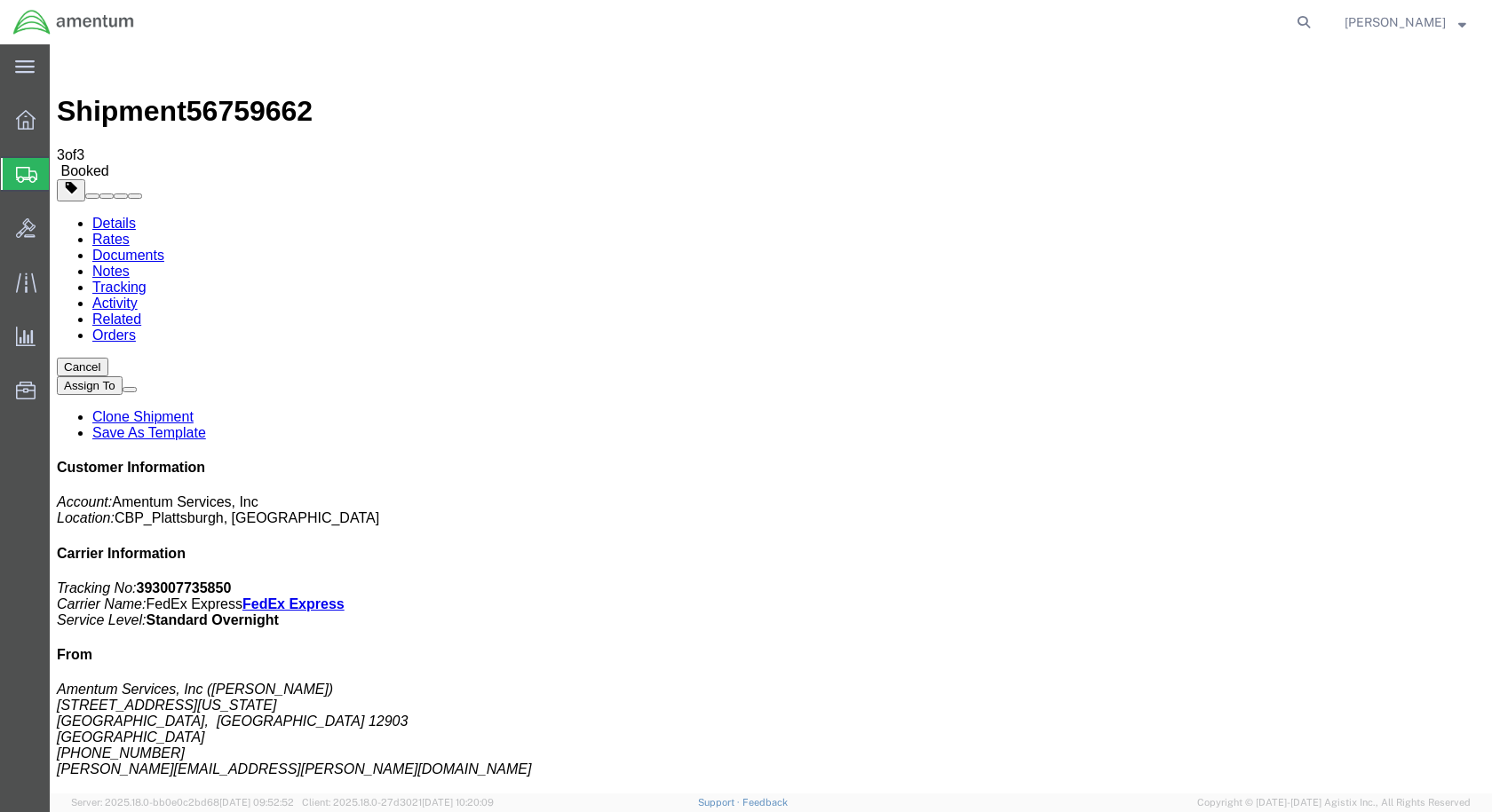
click at [103, 215] on link "Details" at bounding box center [113, 223] width 43 height 15
click link "Schedule pickup request"
drag, startPoint x: 1266, startPoint y: 233, endPoint x: 1180, endPoint y: 225, distance: 86.4
click p "Tracking No: 393007735850 Carrier Name: FedEx Express FedEx Express Service Lev…"
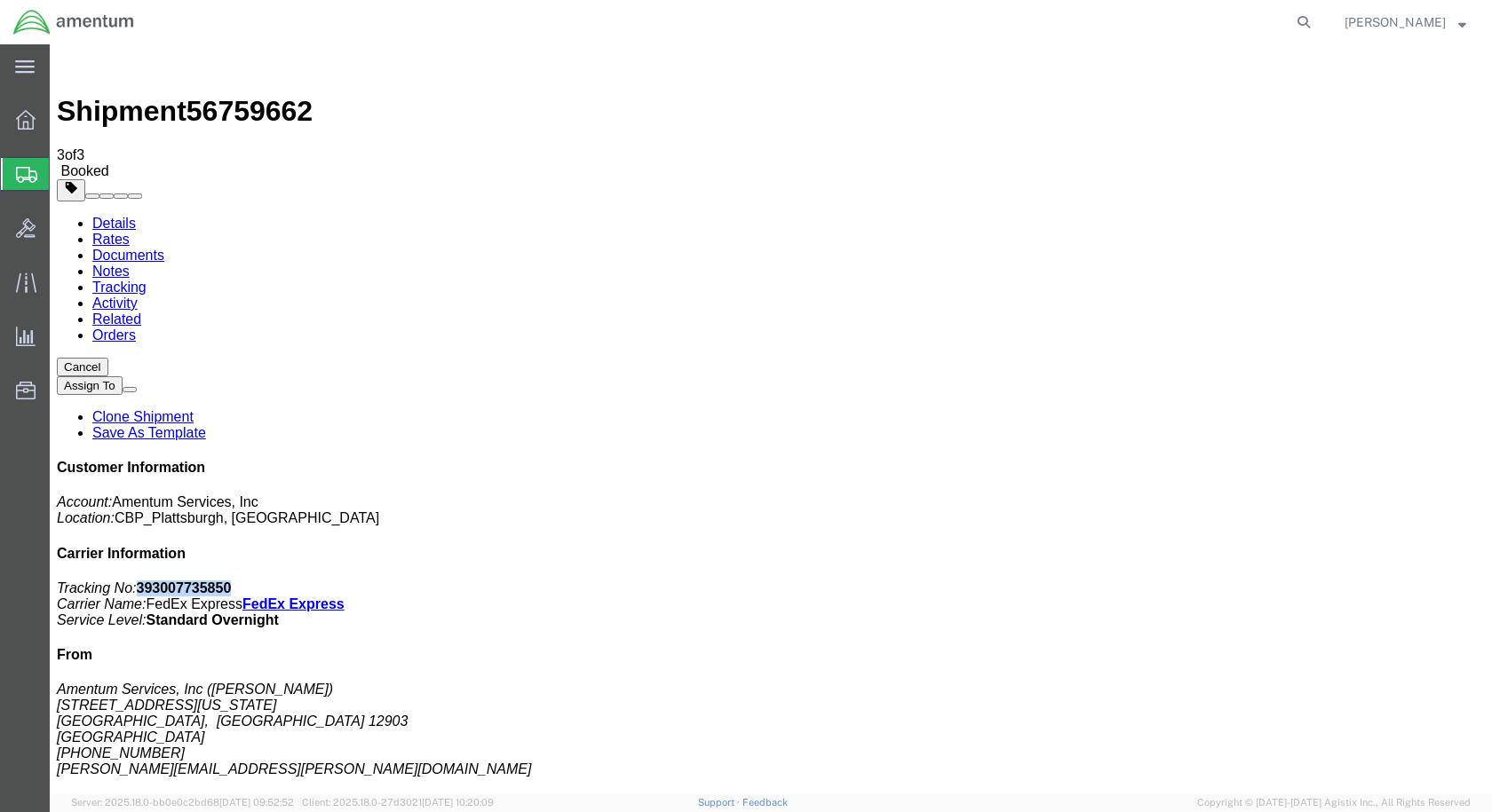
copy b "393007735850"
